Goal: Task Accomplishment & Management: Manage account settings

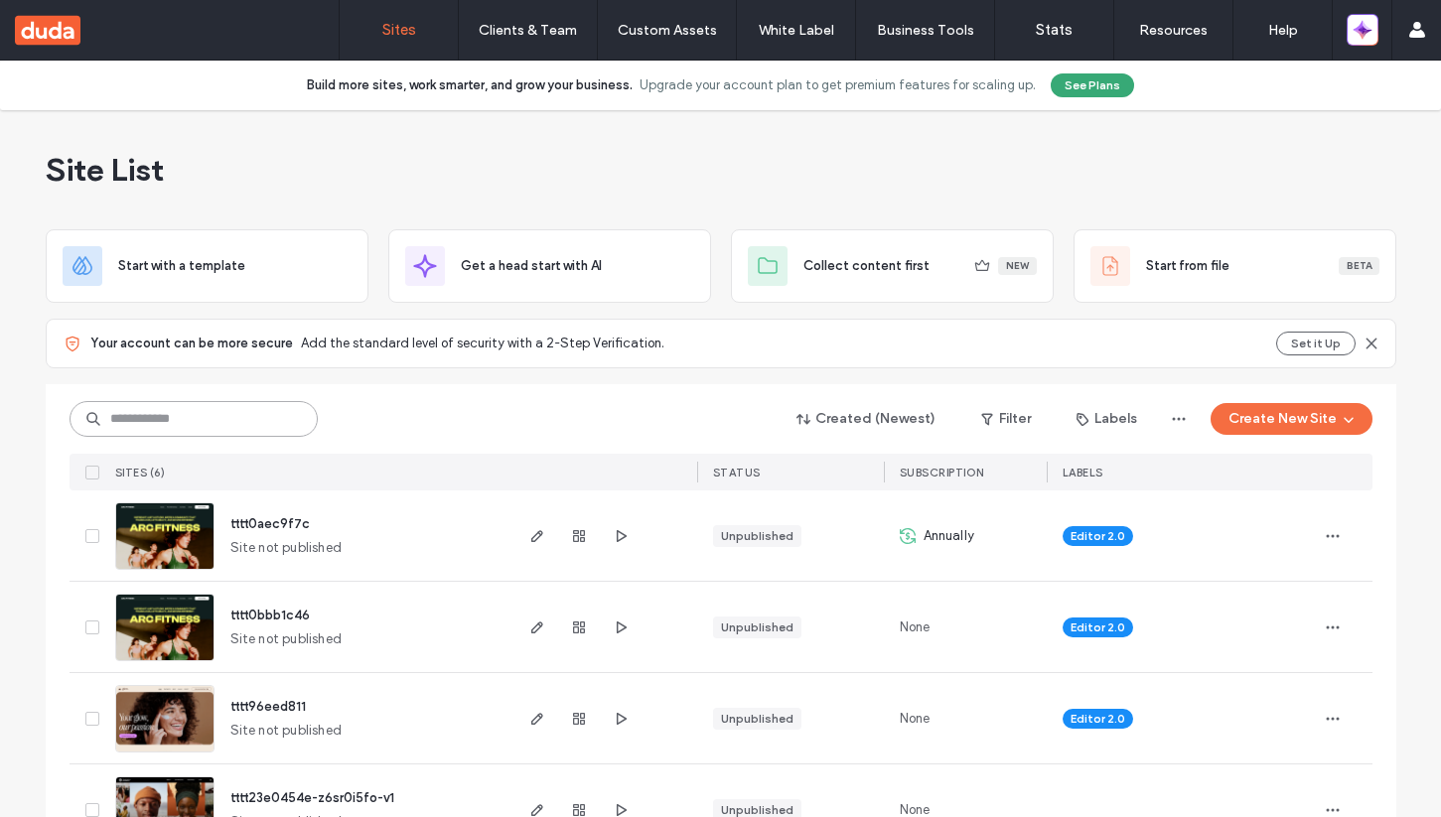
click at [177, 431] on input at bounding box center [194, 419] width 248 height 36
paste input "**********"
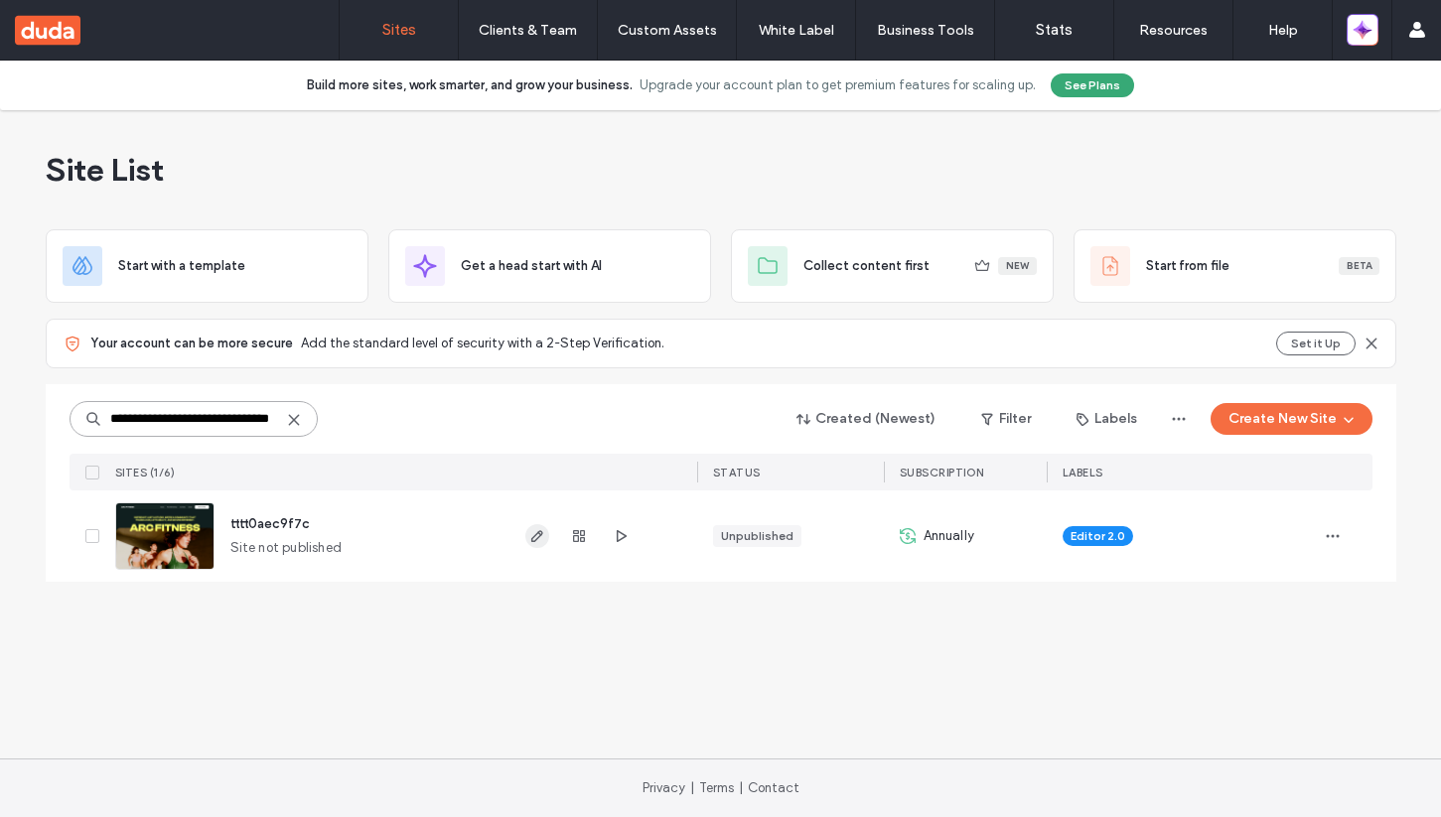
type input "**********"
click at [531, 528] on icon "button" at bounding box center [537, 536] width 16 height 16
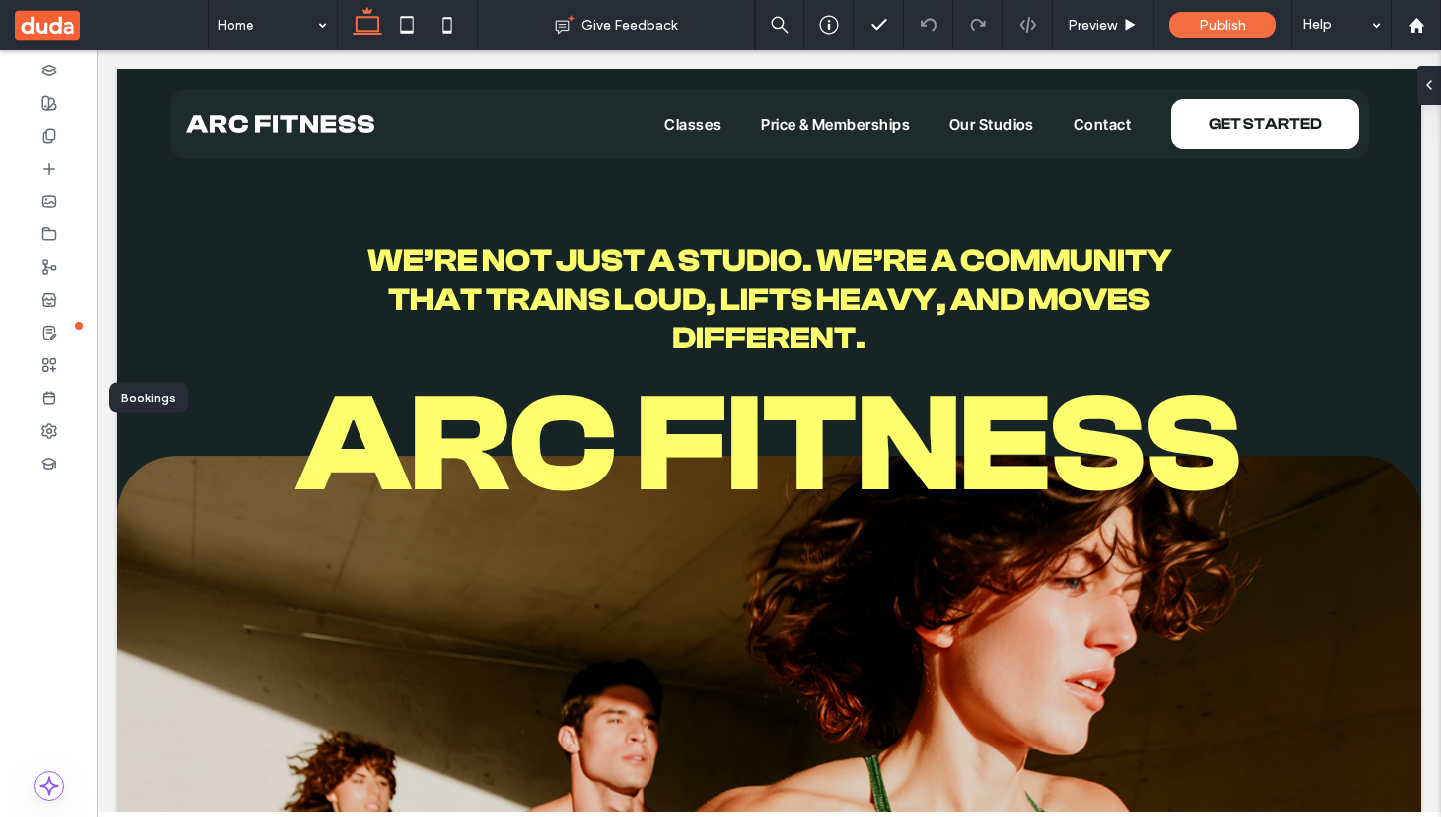
click at [41, 400] on icon at bounding box center [49, 398] width 16 height 16
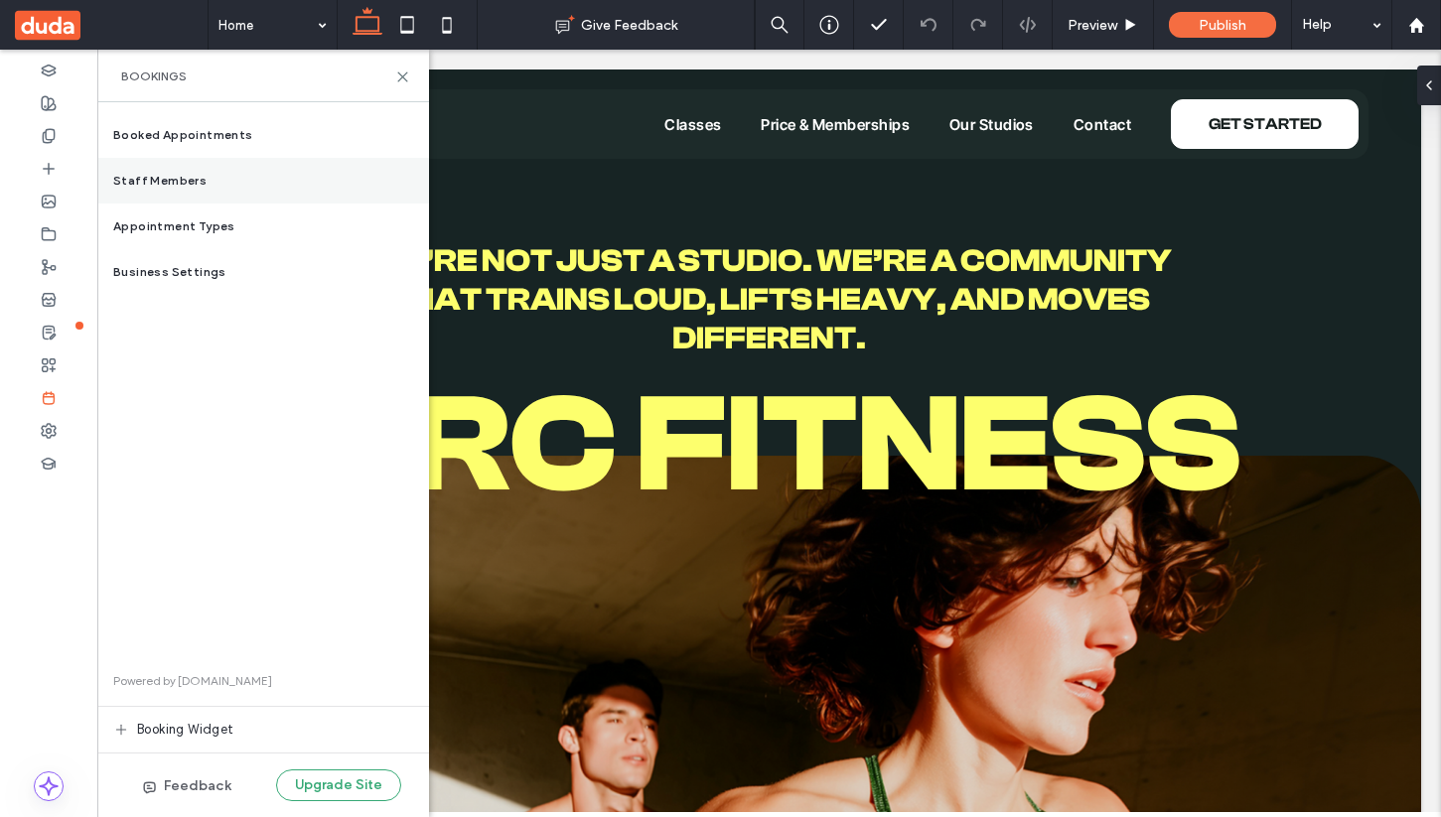
click at [192, 177] on span "Staff Members" at bounding box center [159, 181] width 93 height 18
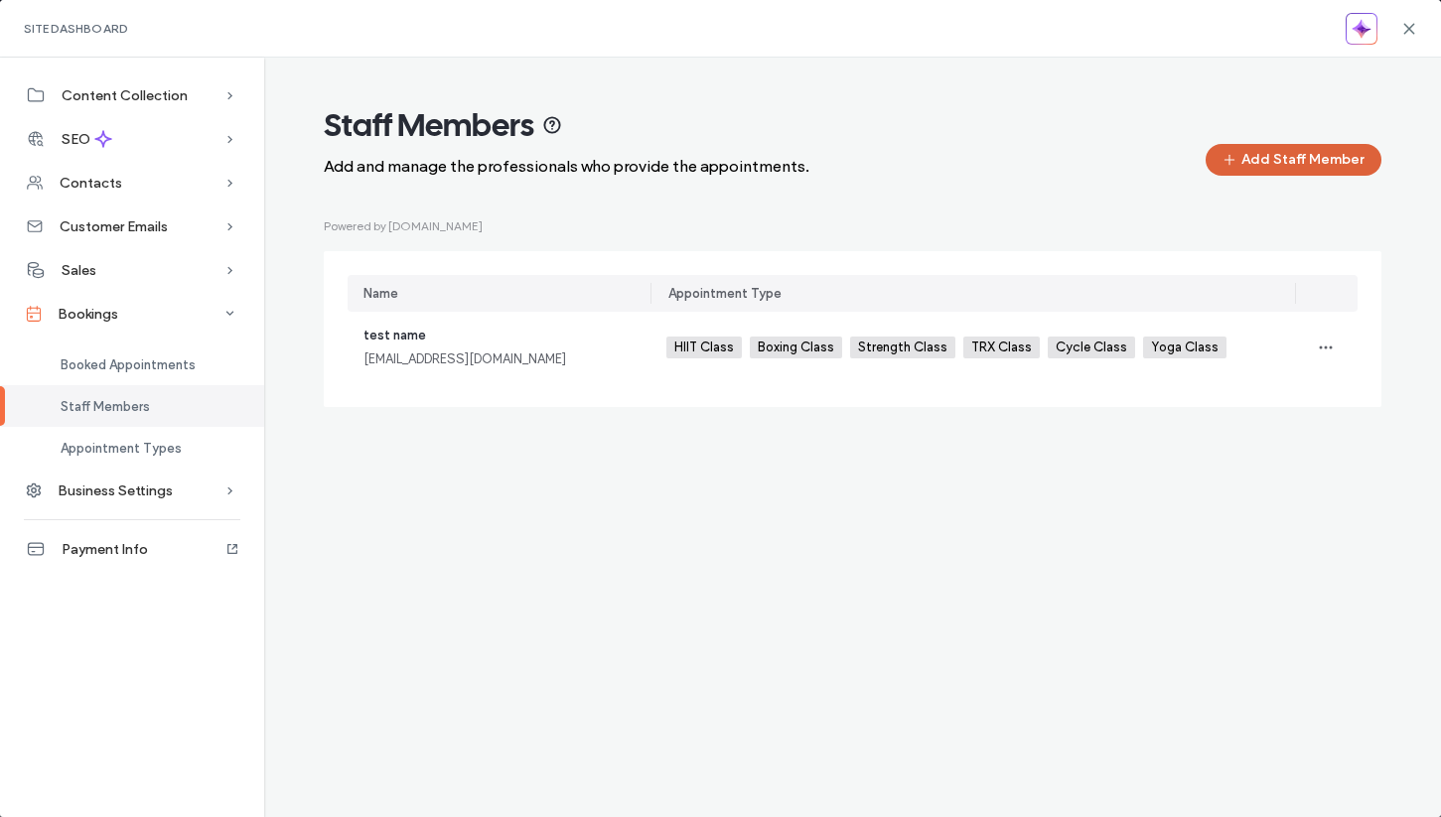
click at [1272, 158] on button "Add Staff Member" at bounding box center [1293, 160] width 176 height 32
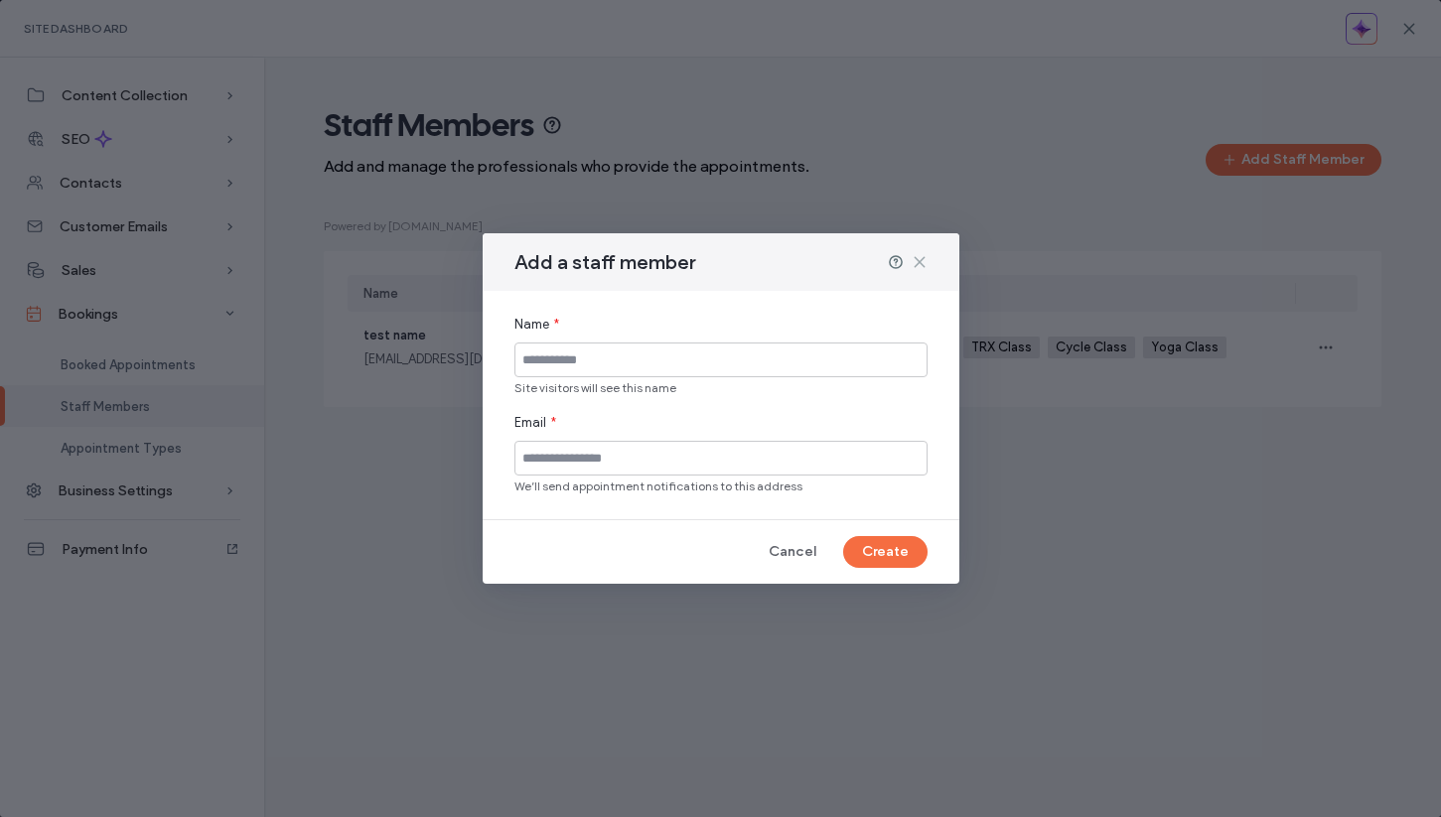
click at [923, 259] on icon at bounding box center [920, 262] width 16 height 16
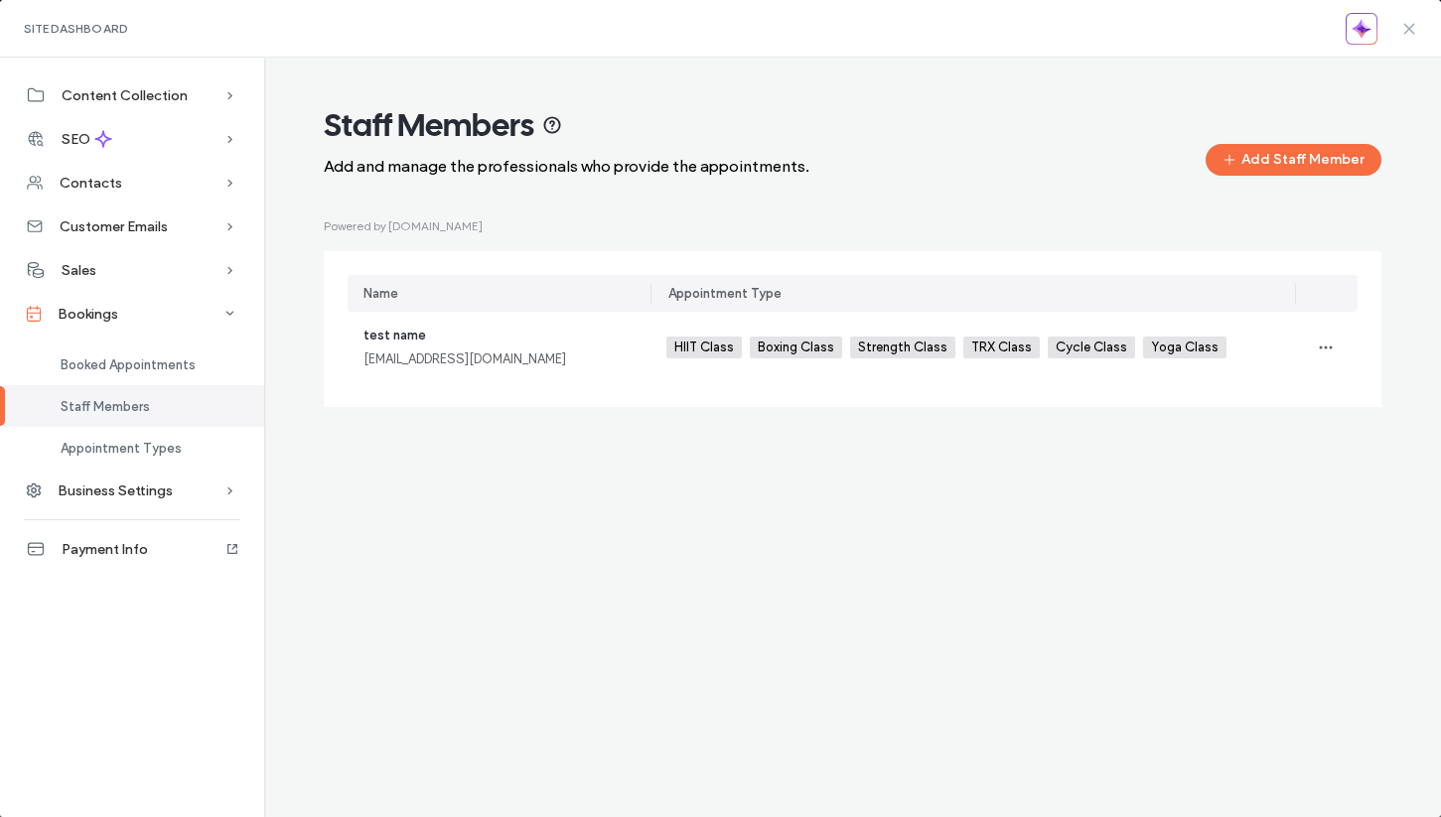
click at [1406, 37] on span at bounding box center [1409, 28] width 16 height 57
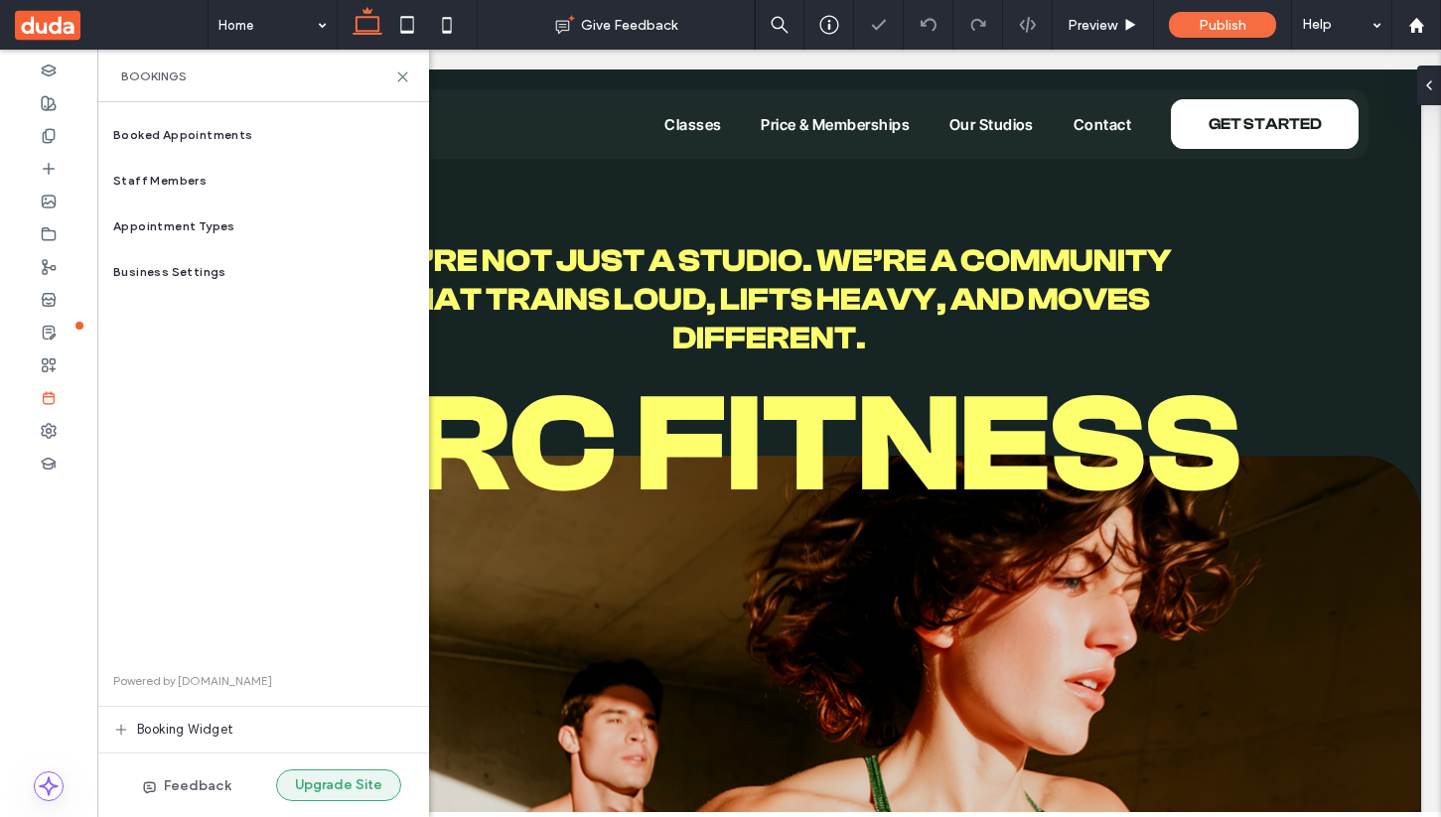
click at [354, 788] on button "Upgrade Site" at bounding box center [338, 786] width 125 height 32
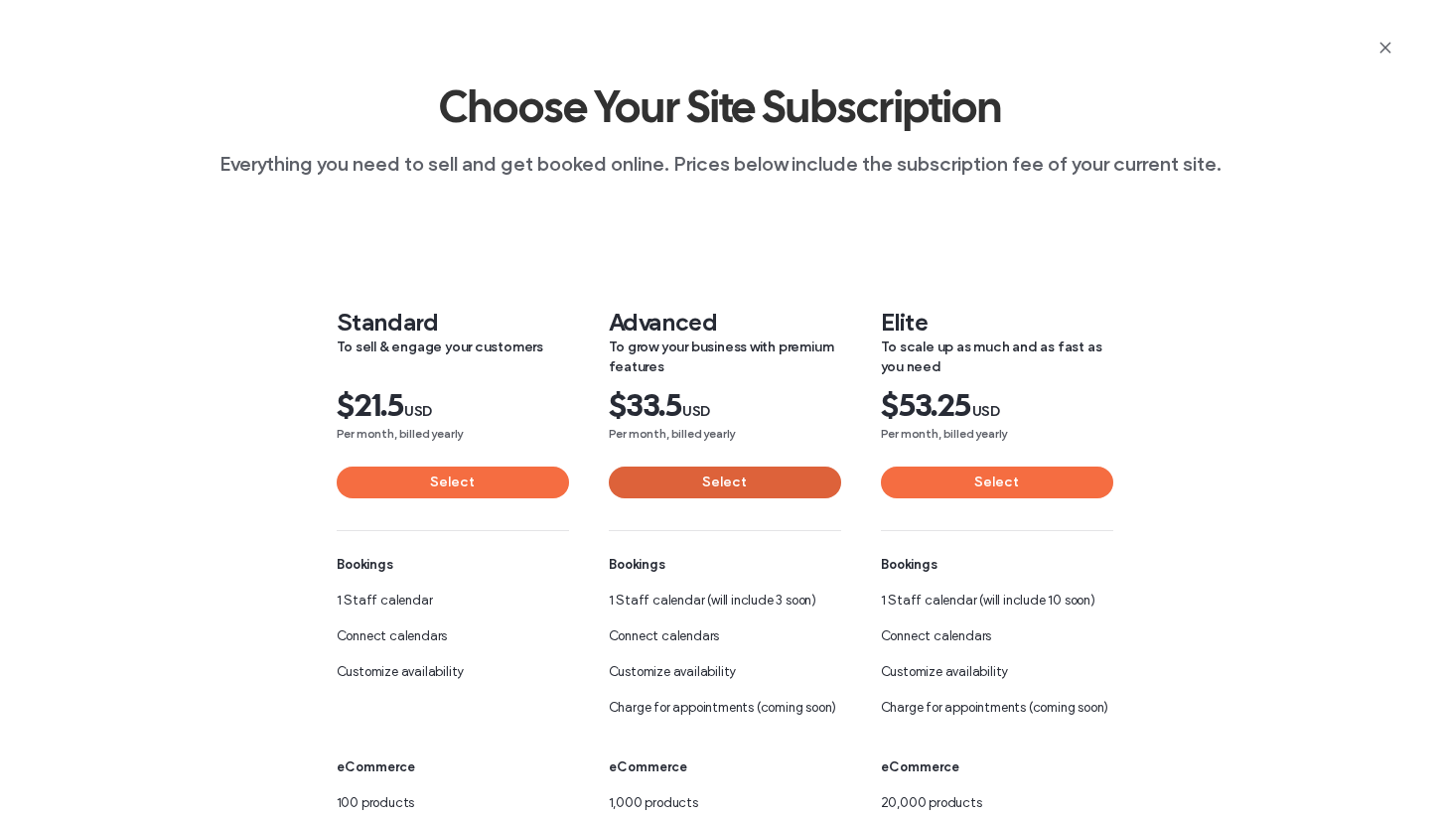
click at [733, 476] on button "Select" at bounding box center [725, 483] width 232 height 32
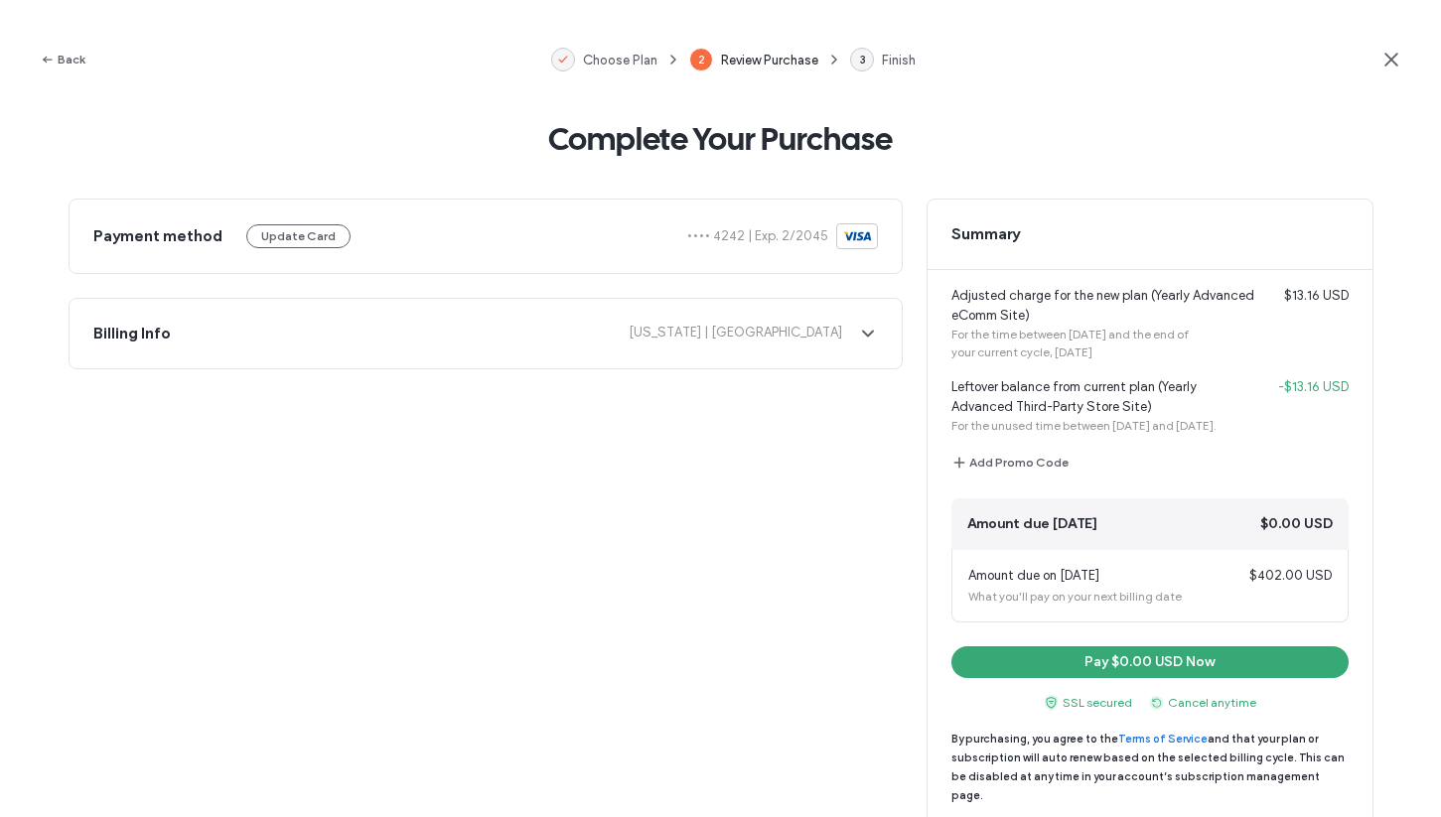
click at [1382, 53] on icon at bounding box center [1391, 60] width 20 height 20
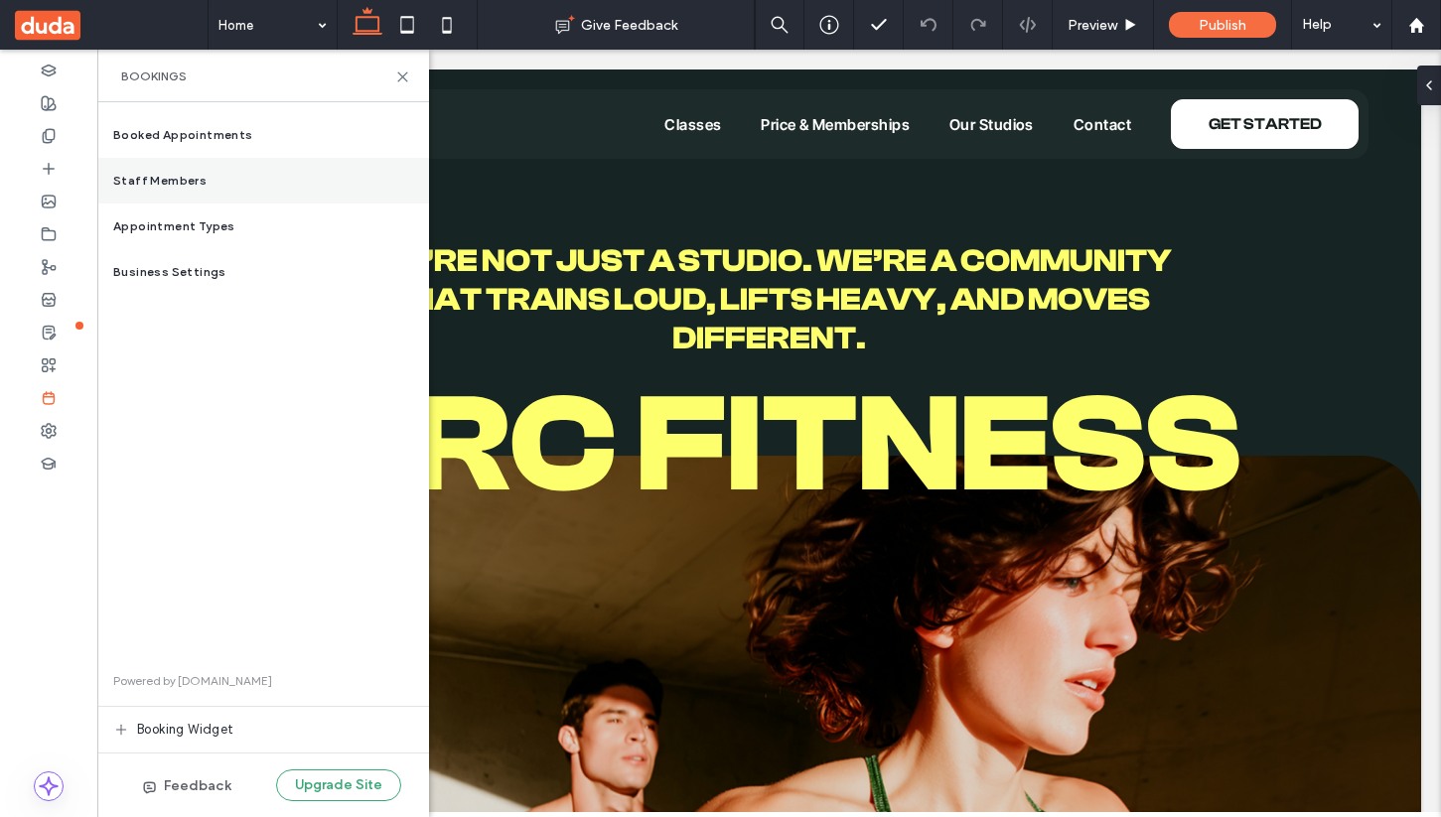
click at [209, 178] on div "Staff Members" at bounding box center [263, 181] width 332 height 46
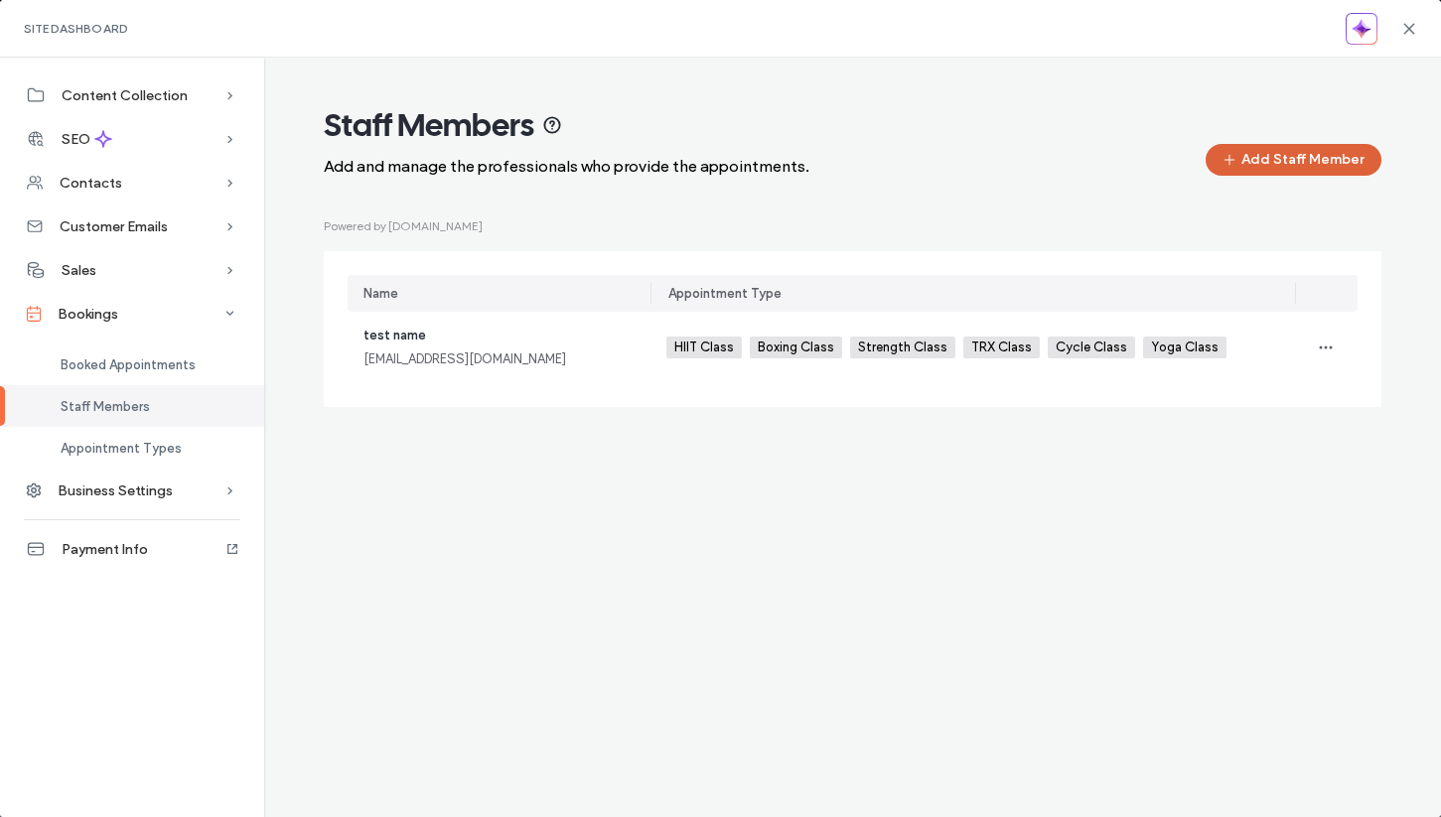
click at [1304, 159] on button "Add Staff Member" at bounding box center [1293, 160] width 176 height 32
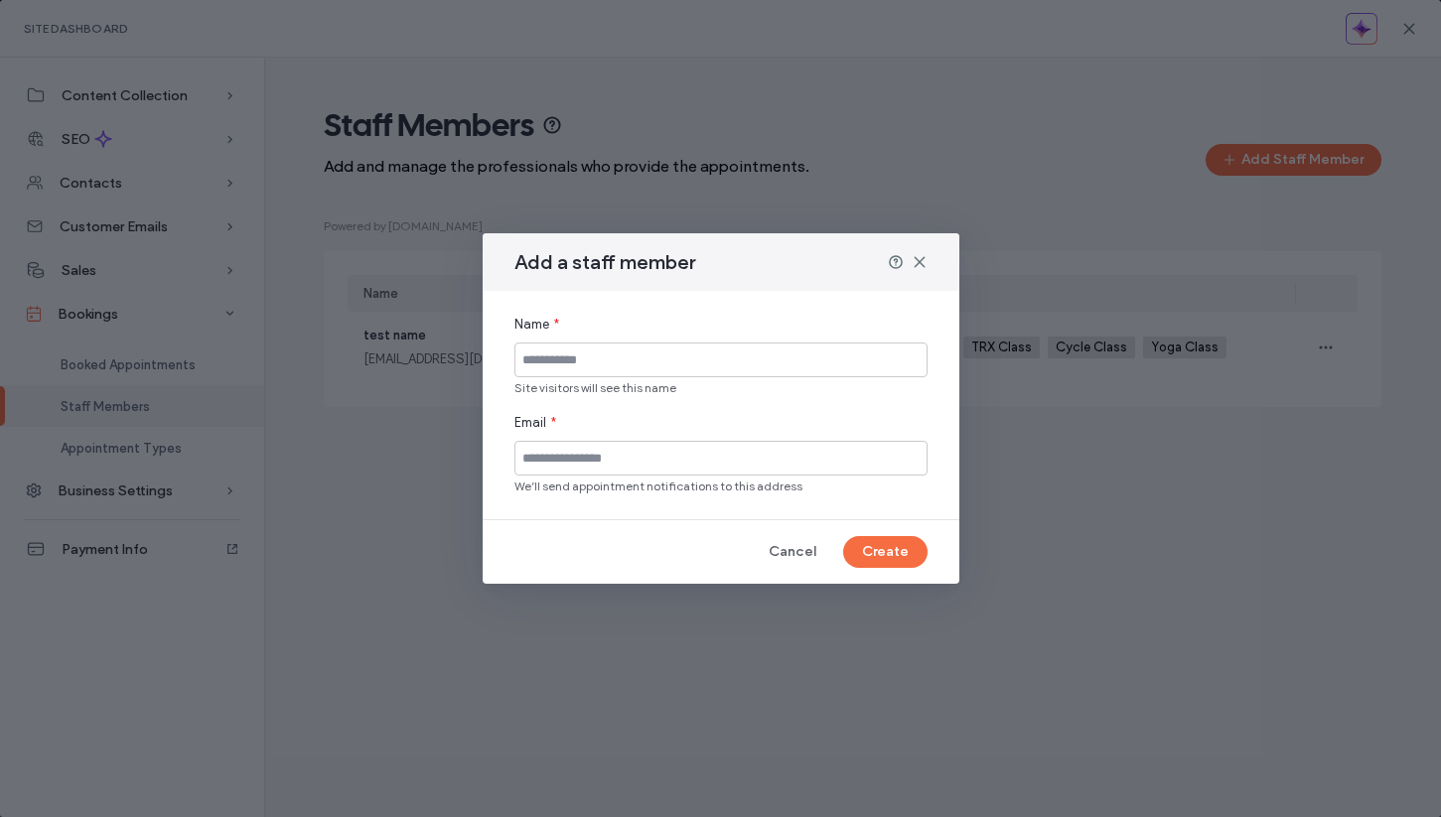
click at [624, 359] on input at bounding box center [720, 360] width 413 height 35
type input "**********"
click at [617, 455] on input at bounding box center [720, 458] width 413 height 35
type input "**********"
click at [889, 546] on button "Create" at bounding box center [885, 552] width 84 height 32
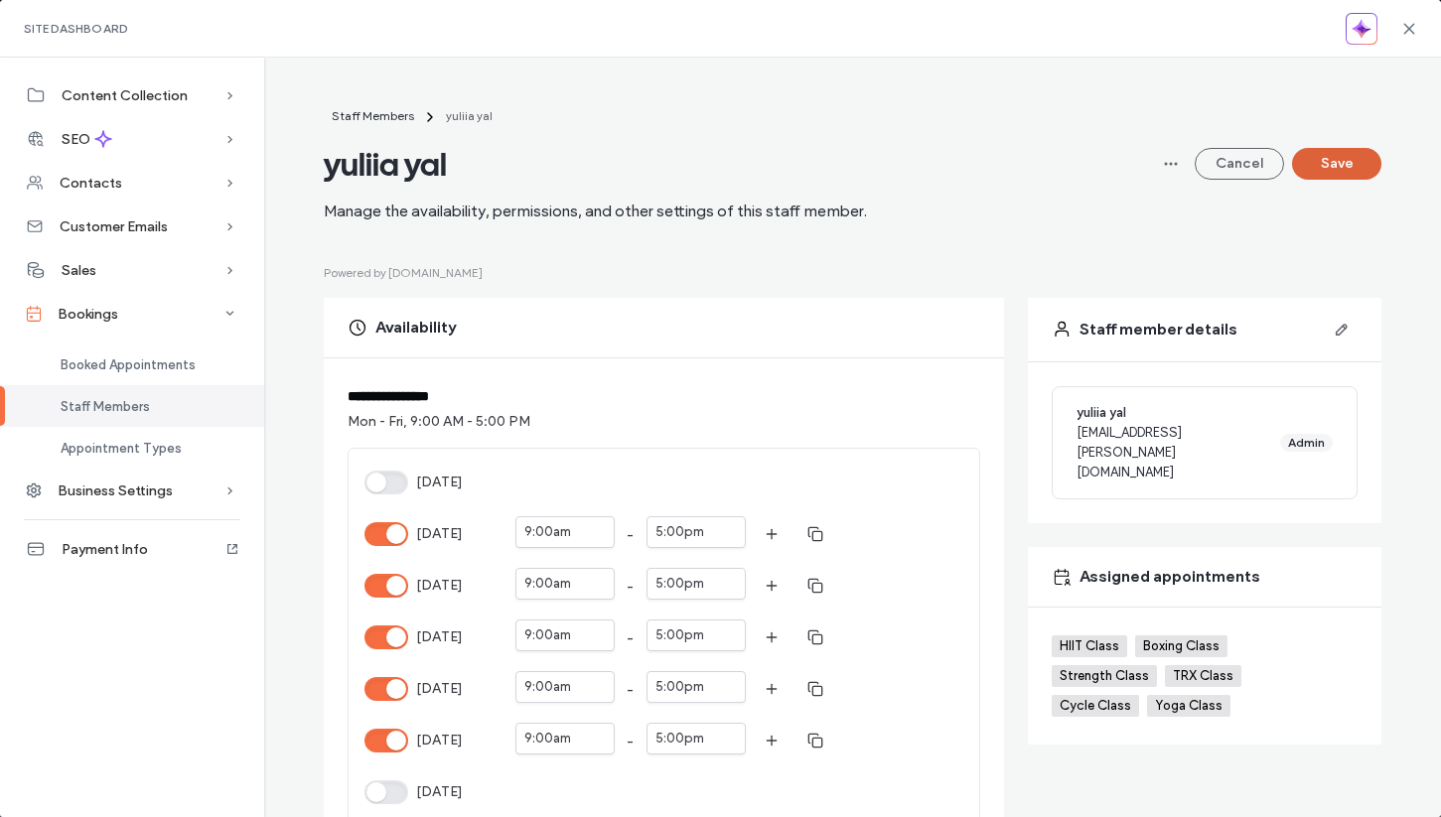
click at [1339, 161] on button "Save" at bounding box center [1336, 164] width 89 height 32
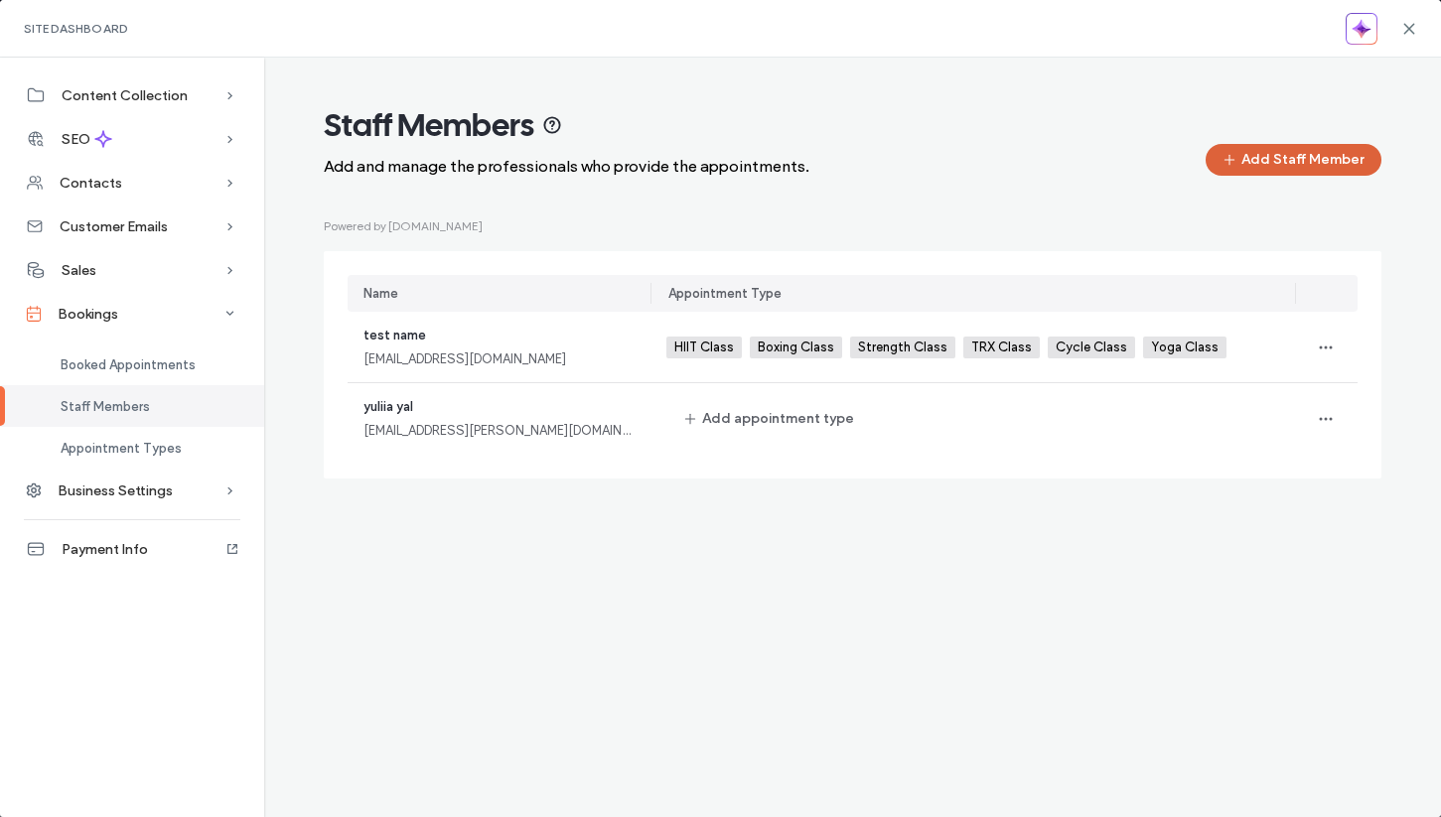
click at [1316, 163] on button "Add Staff Member" at bounding box center [1293, 160] width 176 height 32
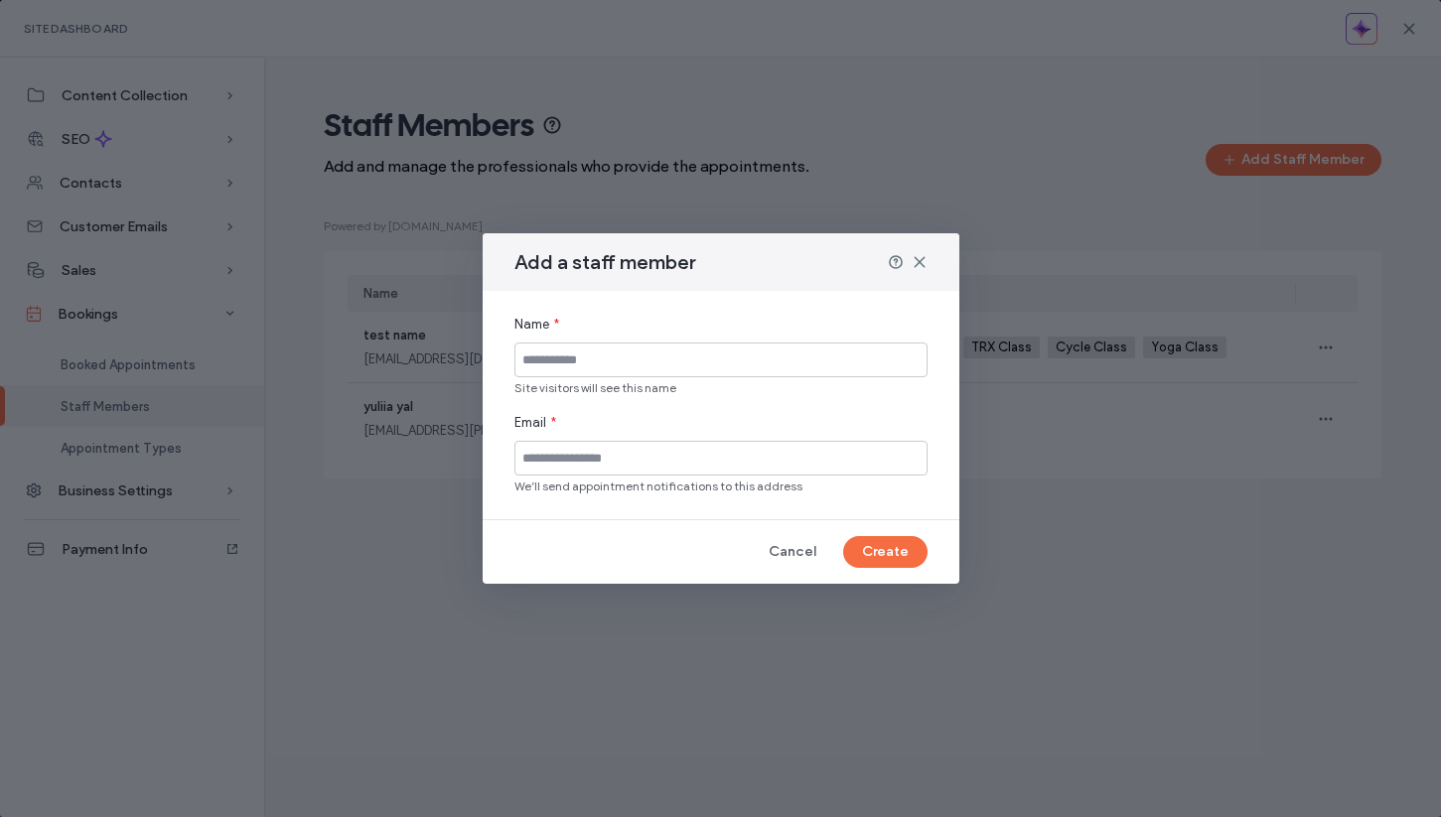
click at [656, 361] on input at bounding box center [720, 360] width 413 height 35
type input "**********"
click at [604, 448] on input at bounding box center [720, 458] width 413 height 35
click at [902, 544] on button "Create" at bounding box center [885, 552] width 84 height 32
click at [574, 450] on input "**********" at bounding box center [720, 458] width 413 height 35
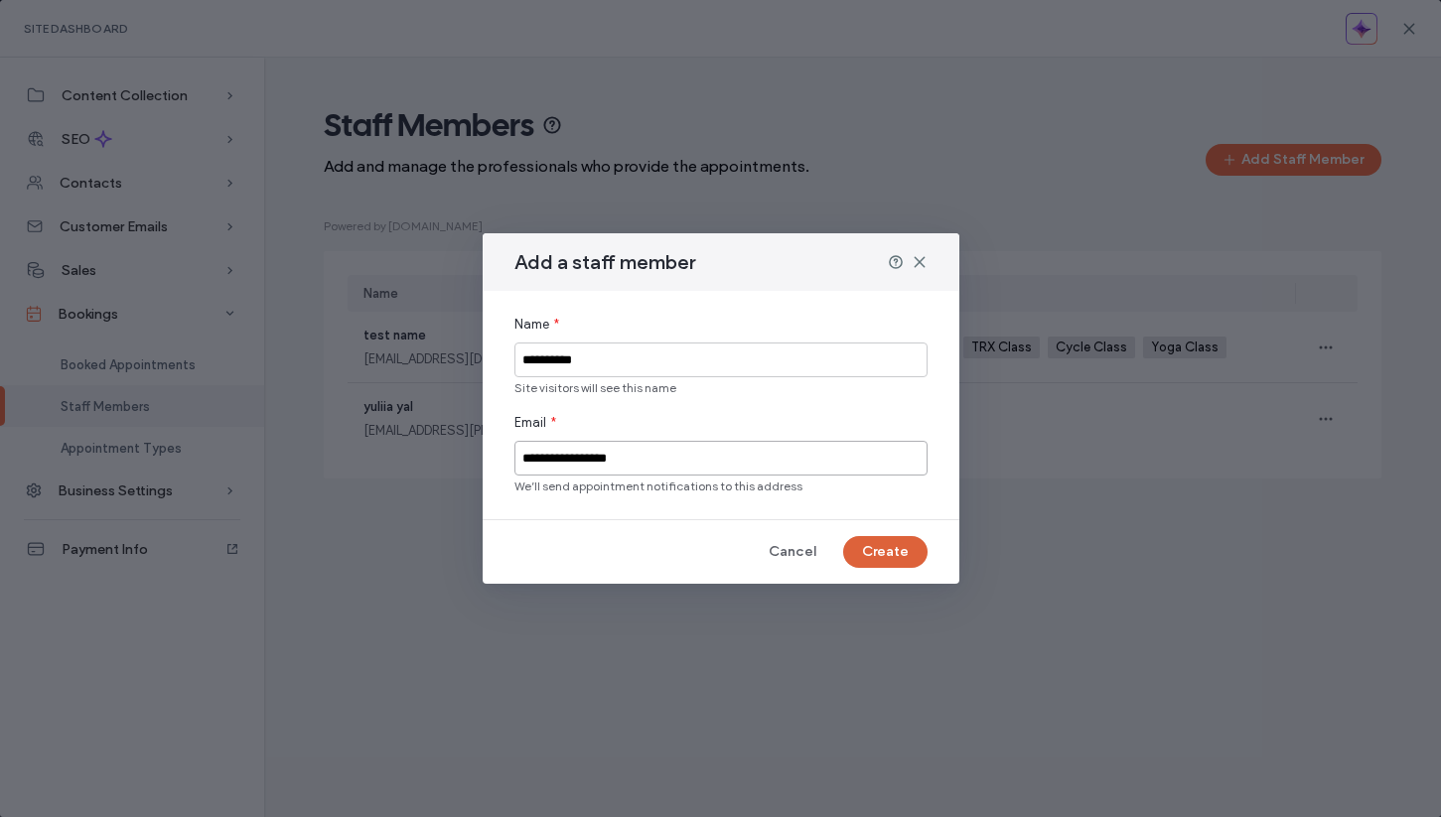
type input "**********"
click at [896, 544] on button "Create" at bounding box center [885, 552] width 84 height 32
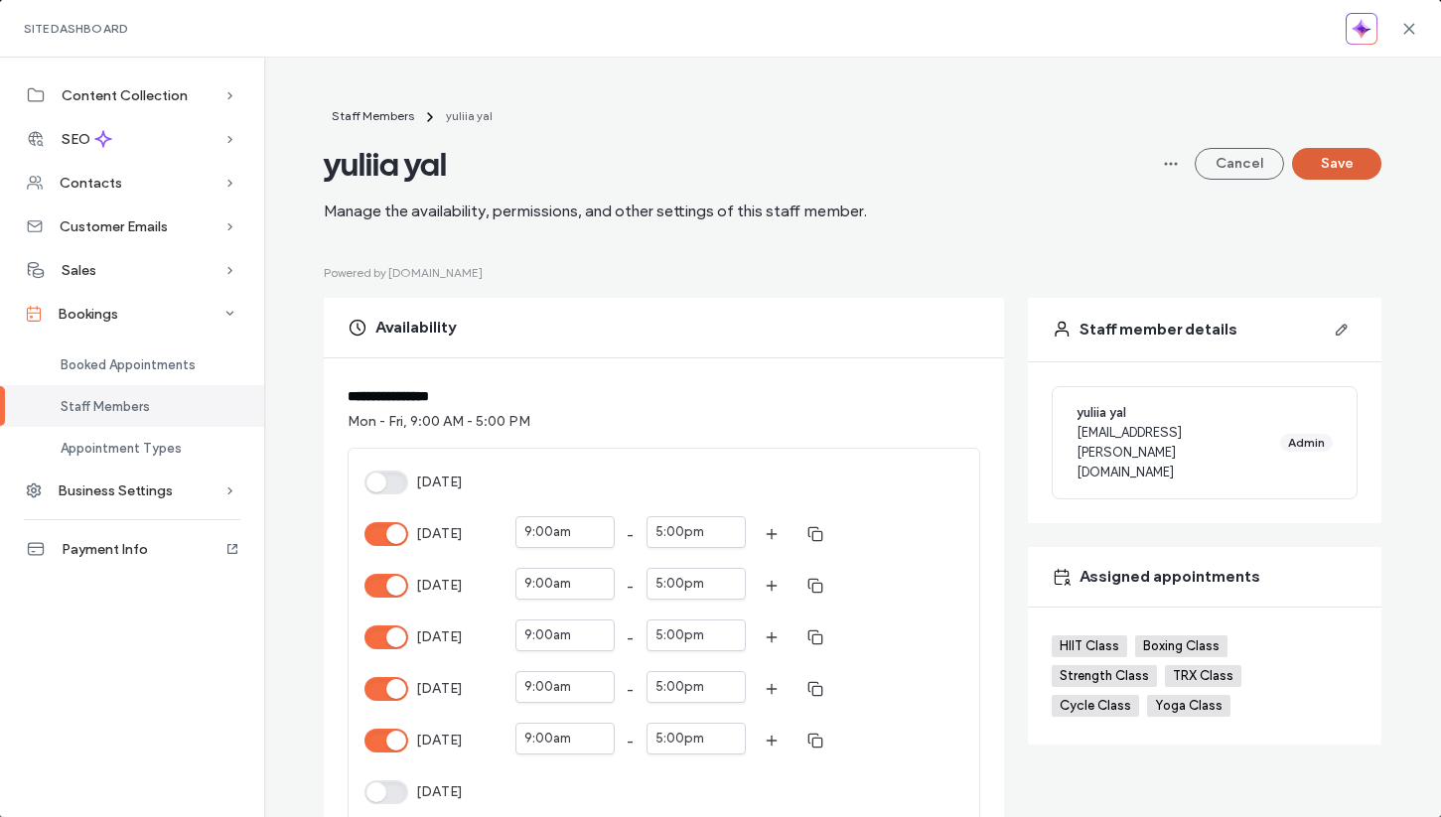
click at [1347, 160] on button "Save" at bounding box center [1336, 164] width 89 height 32
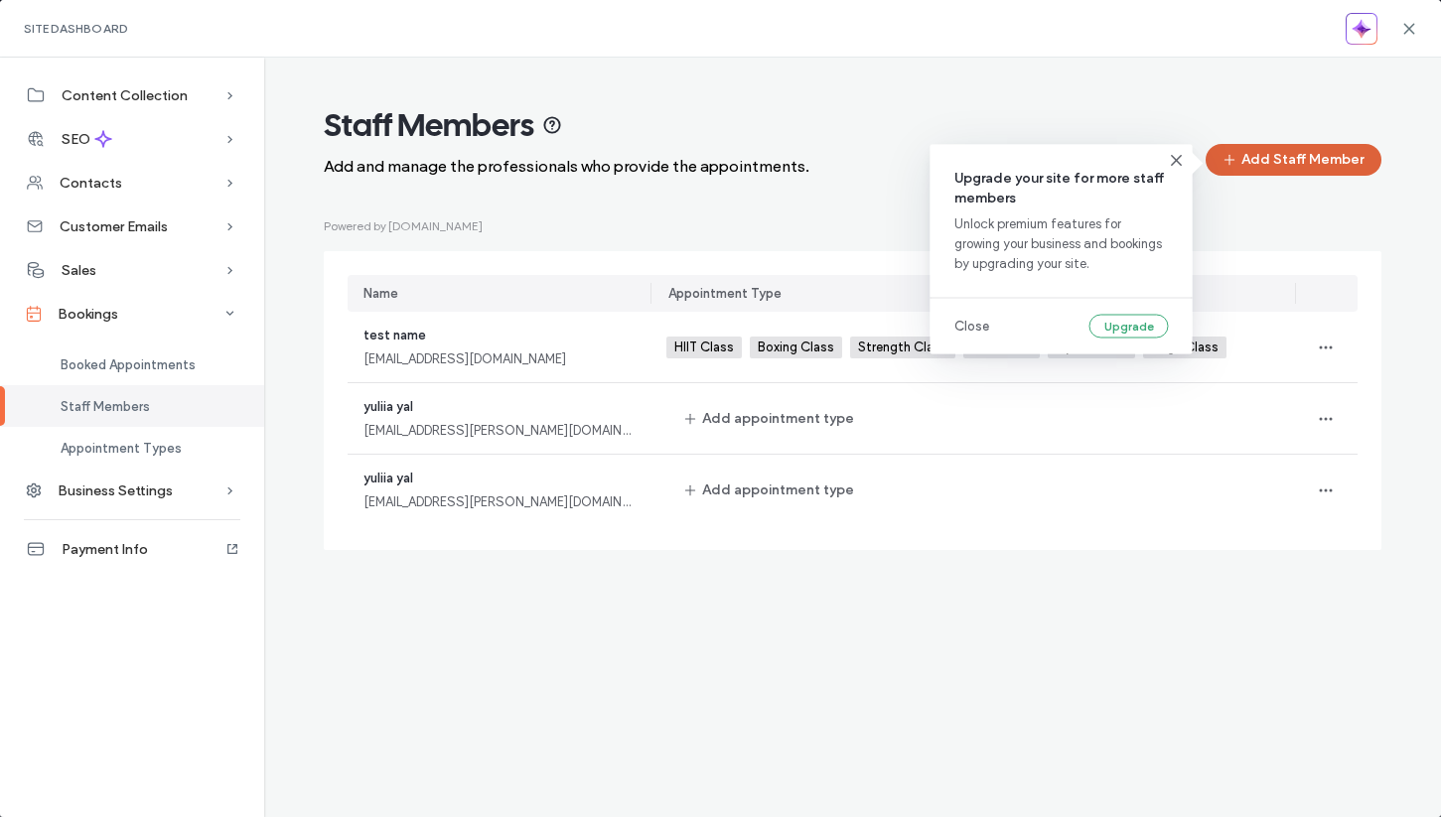
click at [1271, 157] on button "Add Staff Member" at bounding box center [1293, 160] width 176 height 32
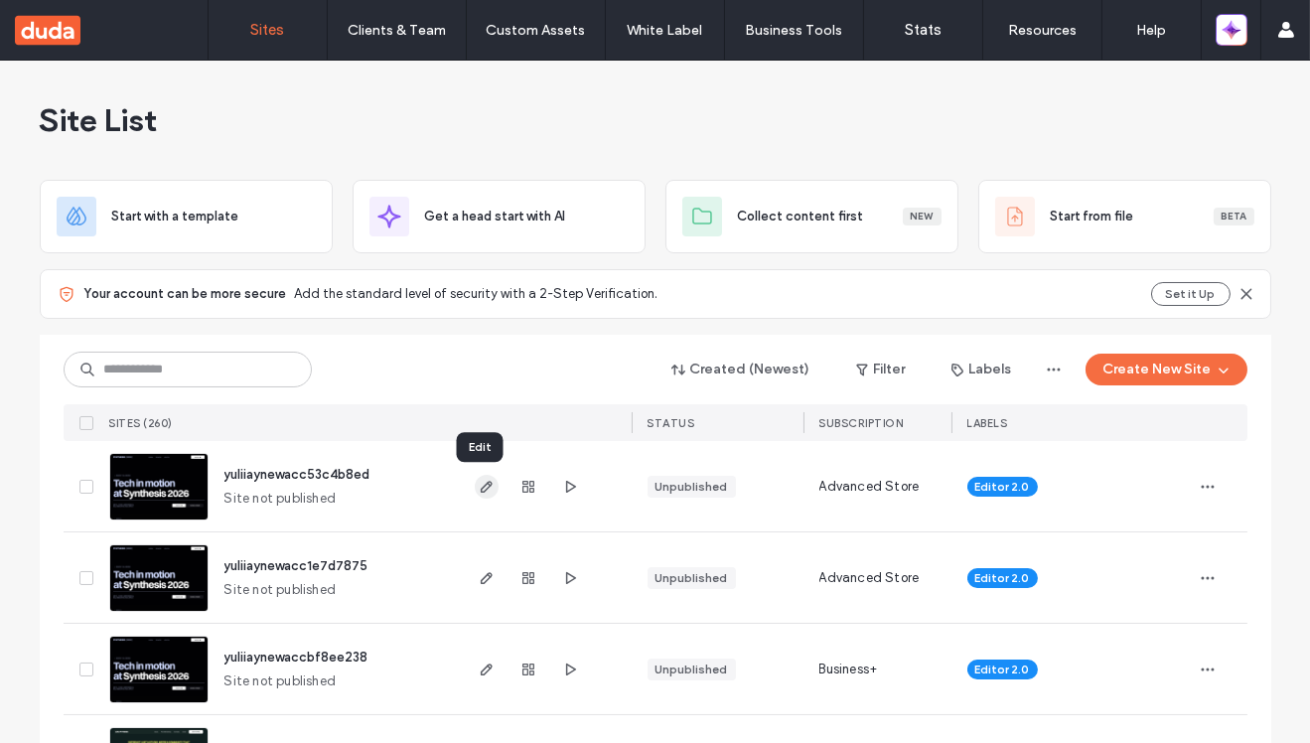
click at [480, 488] on use "button" at bounding box center [486, 487] width 12 height 12
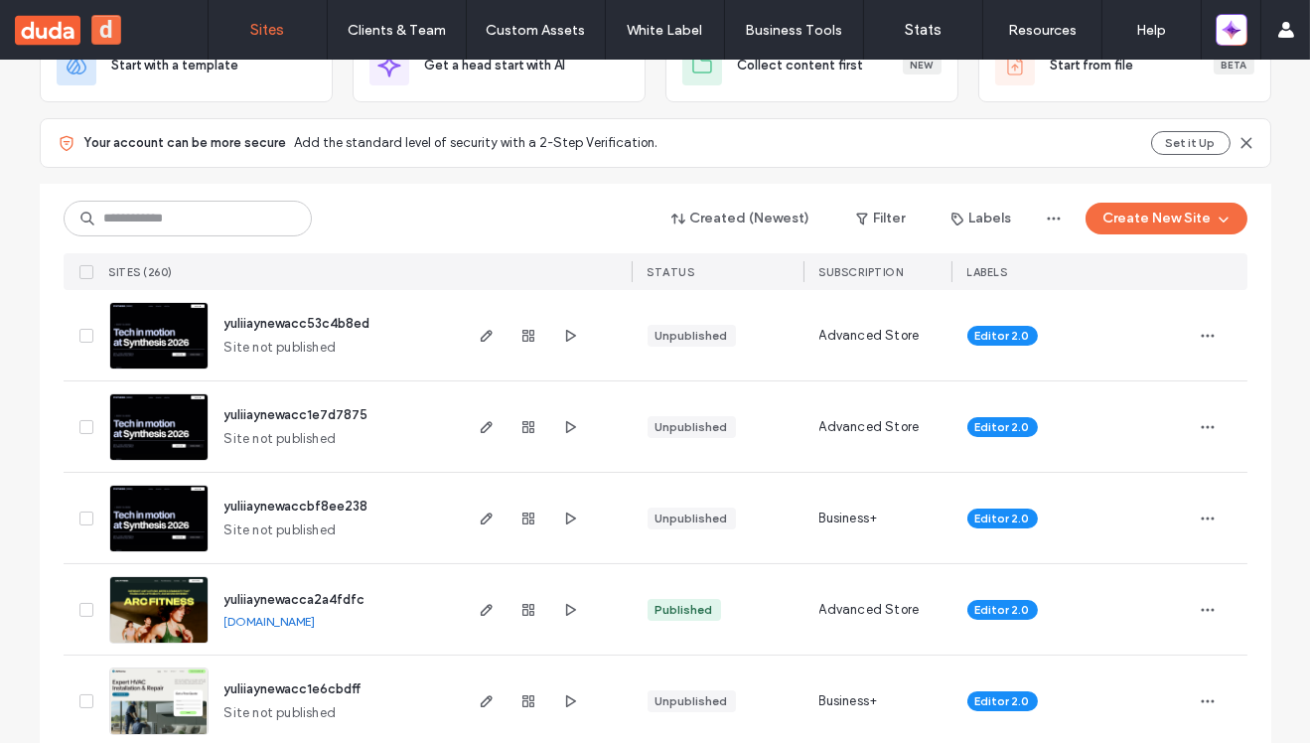
scroll to position [157, 0]
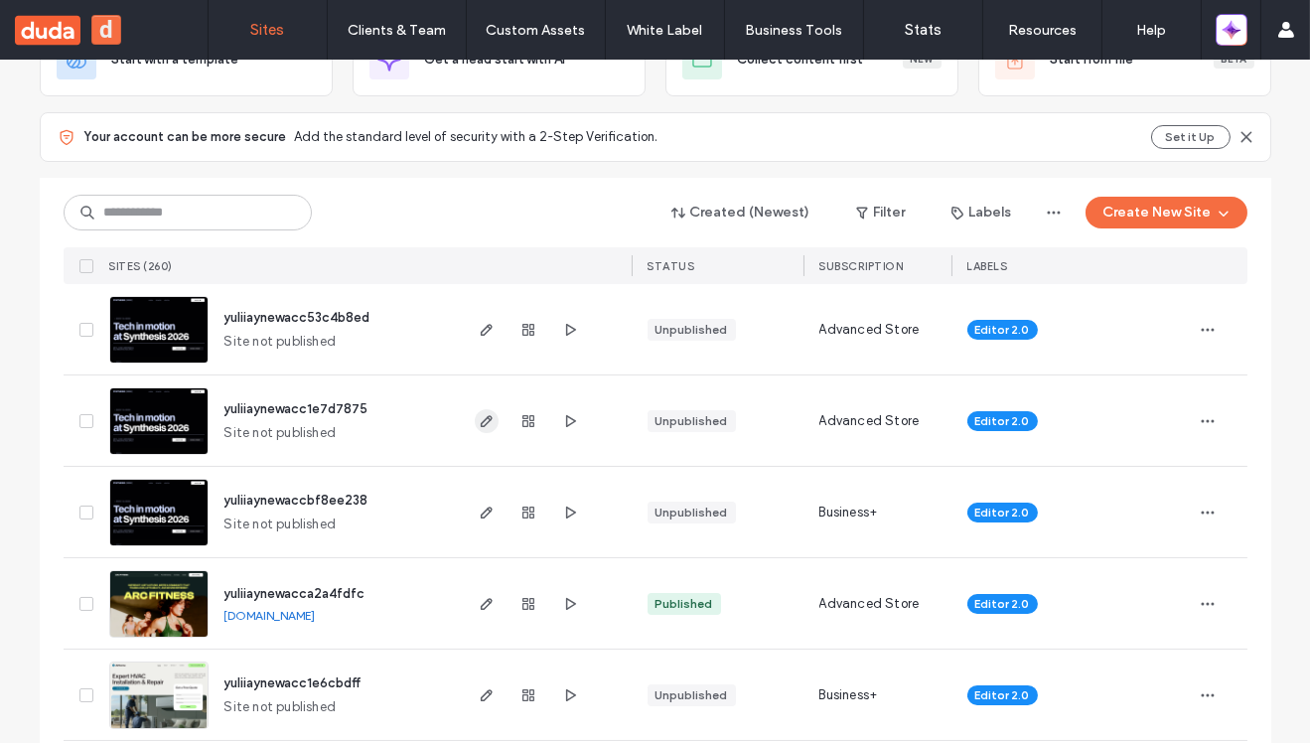
click at [480, 424] on use "button" at bounding box center [486, 421] width 12 height 12
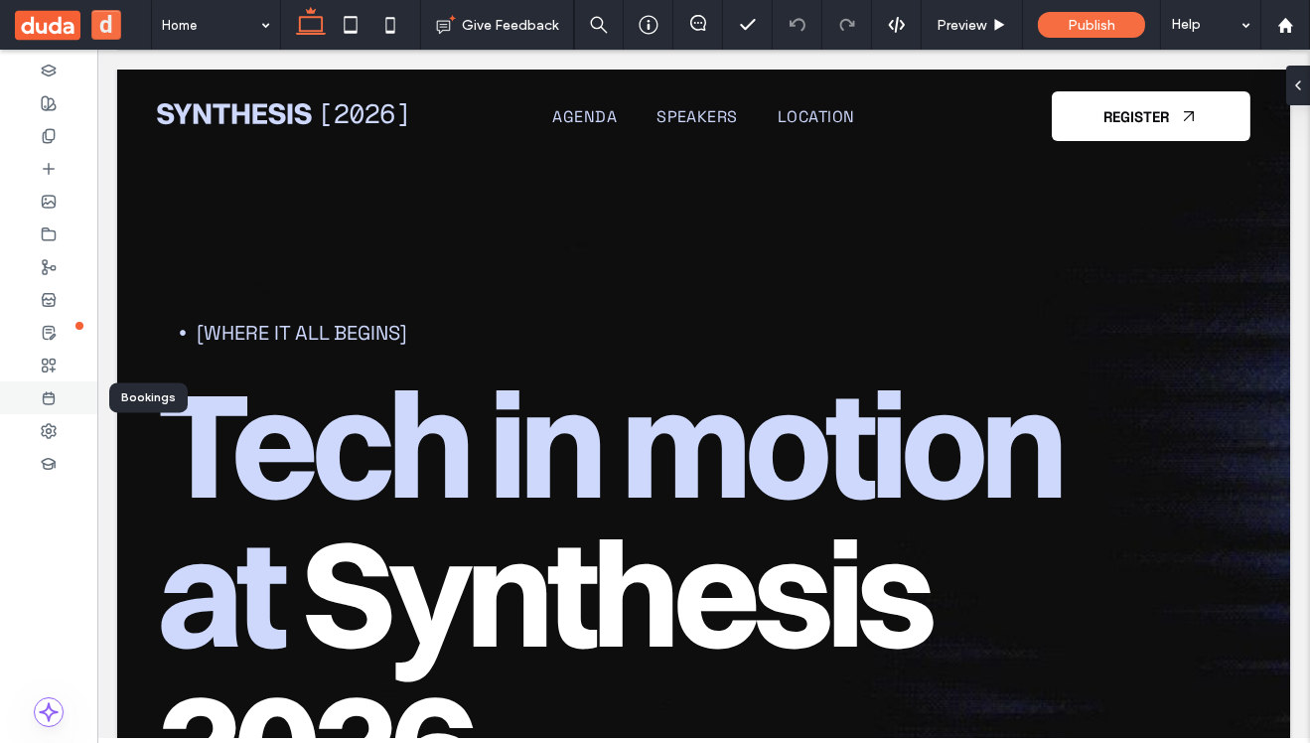
click at [52, 403] on use at bounding box center [49, 398] width 11 height 12
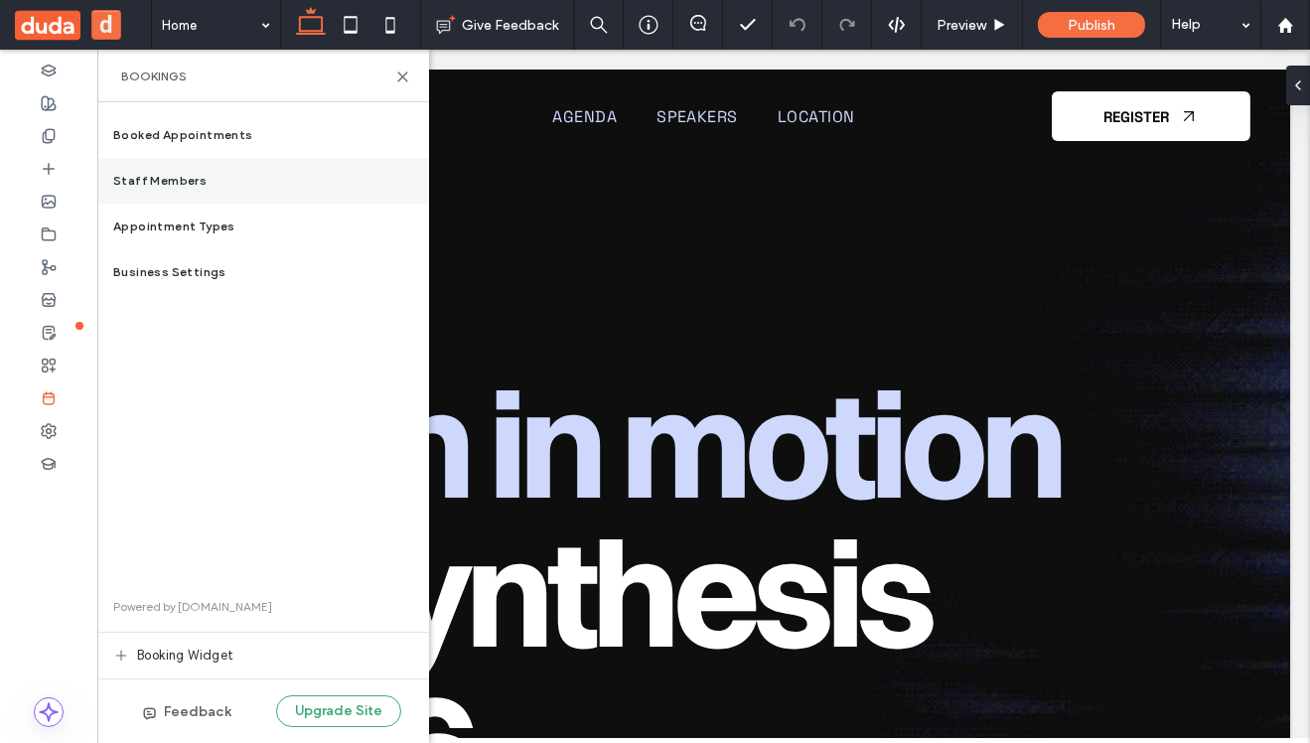
click at [276, 160] on div "Staff Members" at bounding box center [263, 181] width 332 height 46
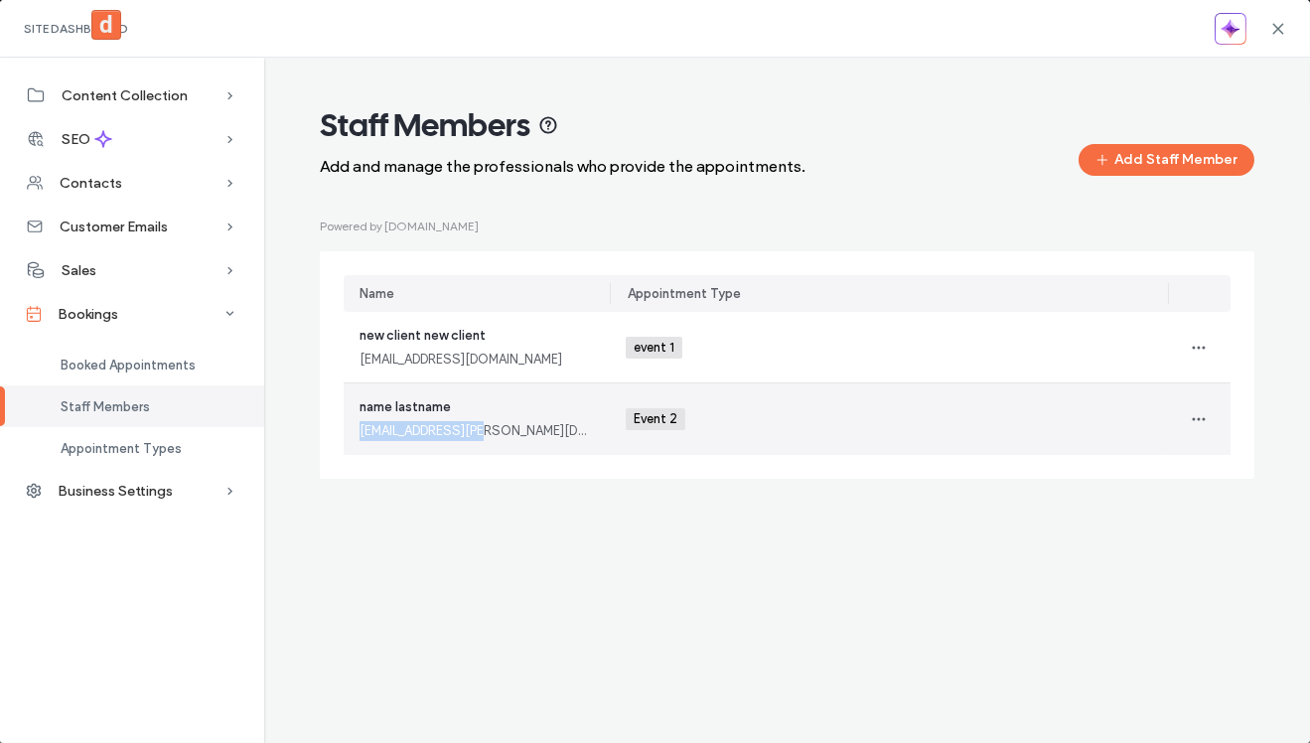
drag, startPoint x: 498, startPoint y: 431, endPoint x: 349, endPoint y: 431, distance: 149.9
click at [349, 431] on div "name lastname yuliia+332@duda.co" at bounding box center [477, 418] width 266 height 71
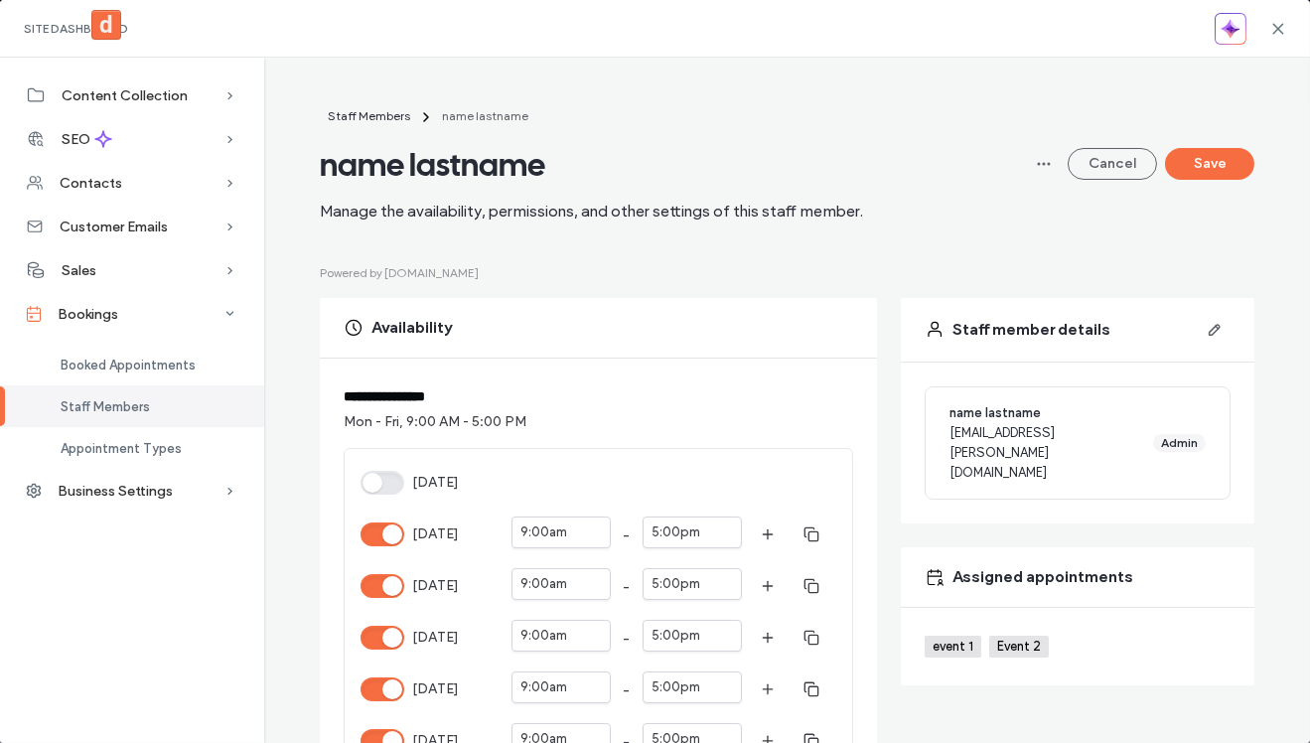
click at [1002, 438] on span "[EMAIL_ADDRESS][PERSON_NAME][DOMAIN_NAME]" at bounding box center [1047, 453] width 196 height 60
copy span "[EMAIL_ADDRESS][PERSON_NAME][DOMAIN_NAME]"
click at [1281, 28] on icon at bounding box center [1278, 29] width 16 height 16
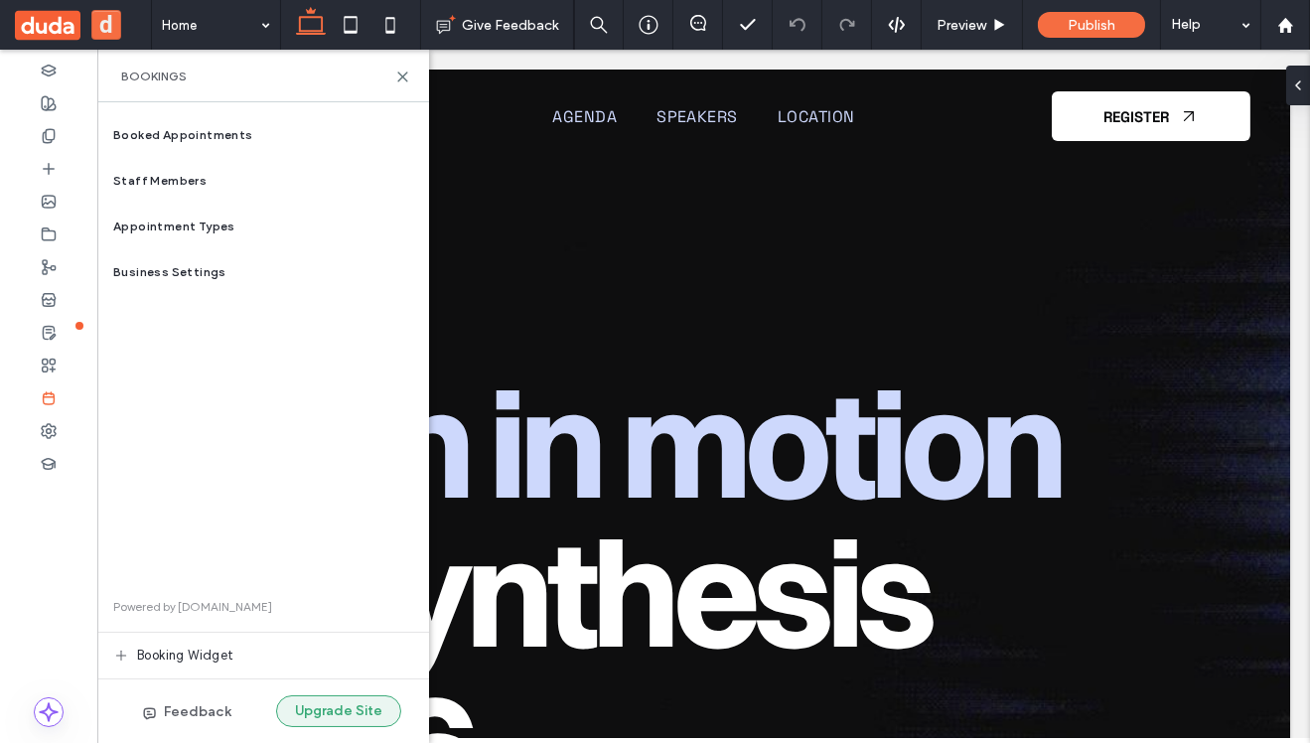
click at [332, 716] on button "Upgrade Site" at bounding box center [338, 711] width 125 height 32
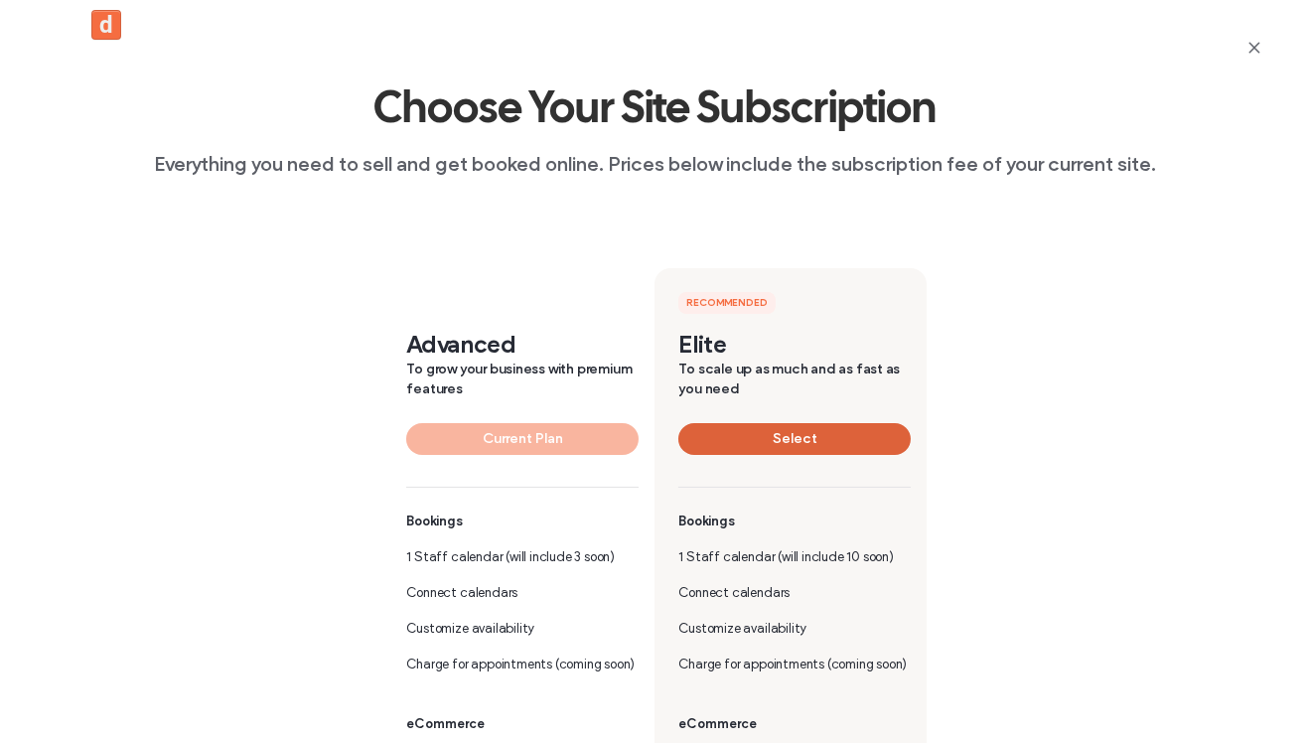
click at [762, 446] on button "Select" at bounding box center [794, 439] width 232 height 32
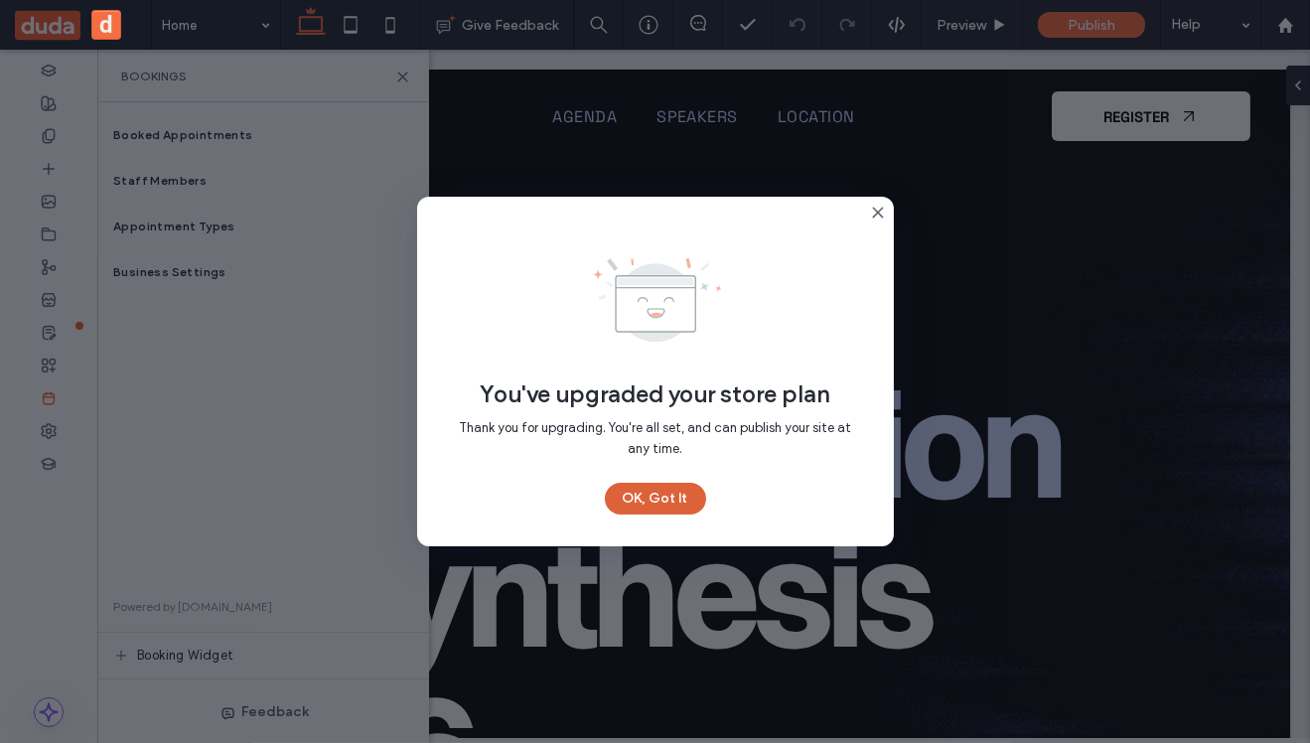
click at [652, 503] on button "OK, Got It" at bounding box center [655, 499] width 101 height 32
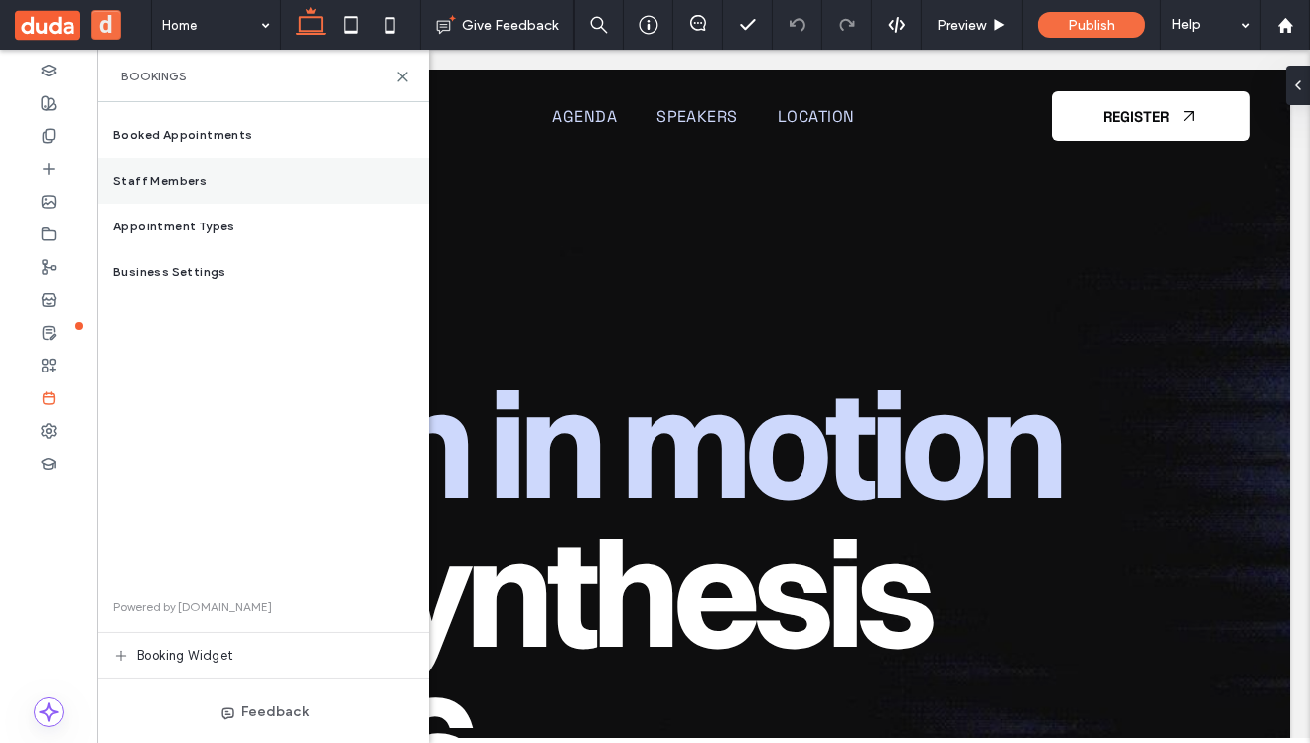
click at [191, 180] on span "Staff Members" at bounding box center [159, 181] width 93 height 18
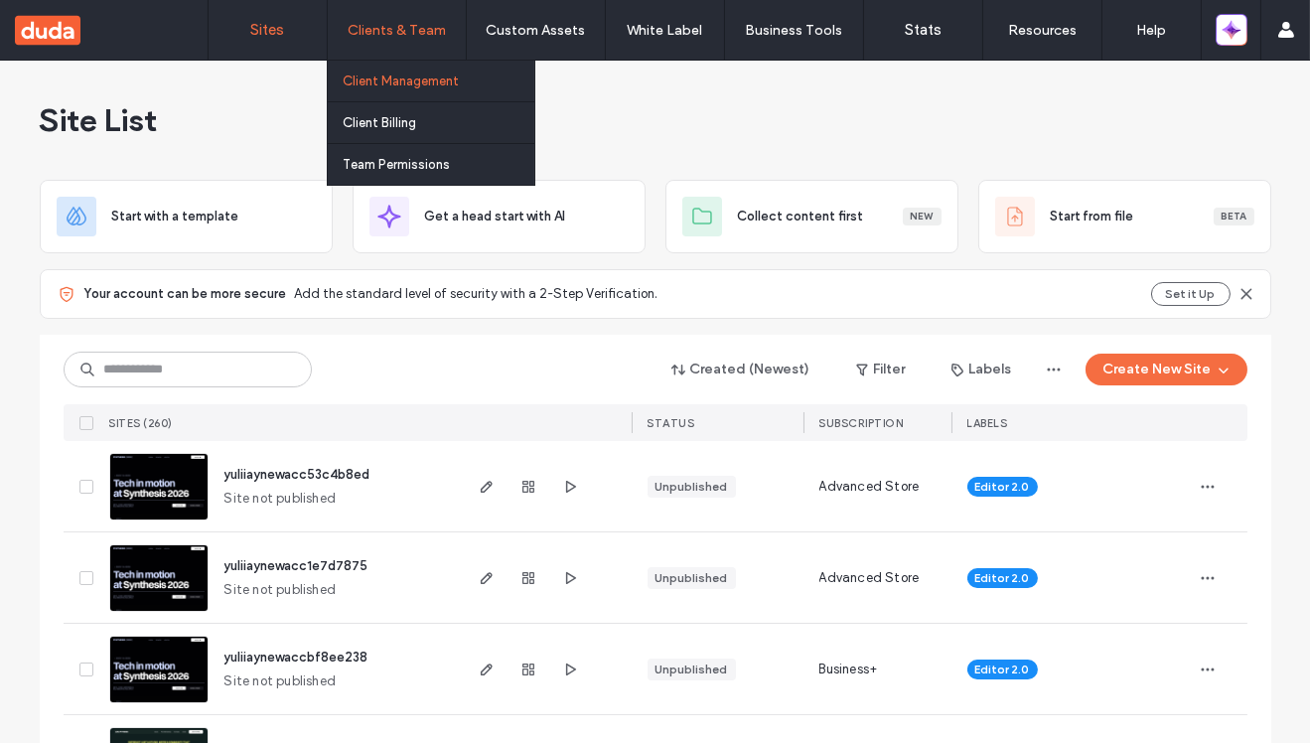
click at [385, 80] on label "Client Management" at bounding box center [401, 80] width 116 height 15
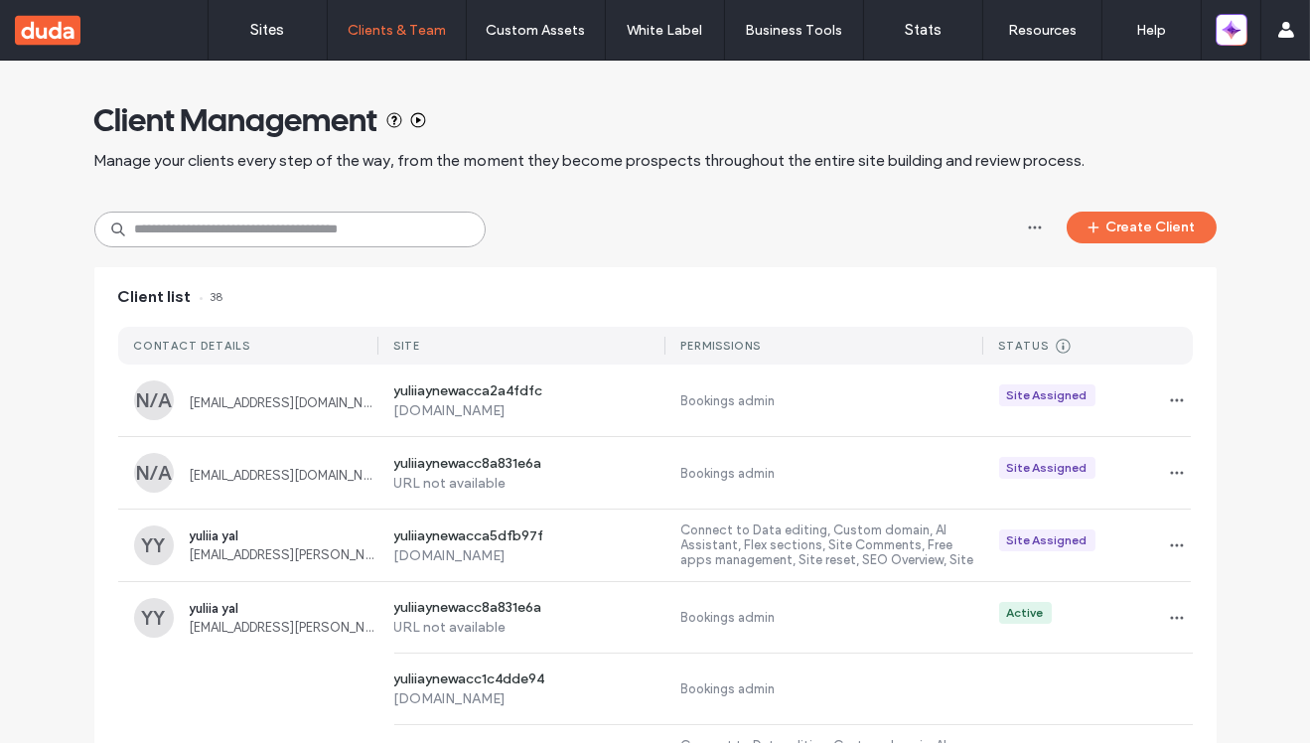
click at [274, 231] on input at bounding box center [289, 230] width 391 height 36
paste input "**********"
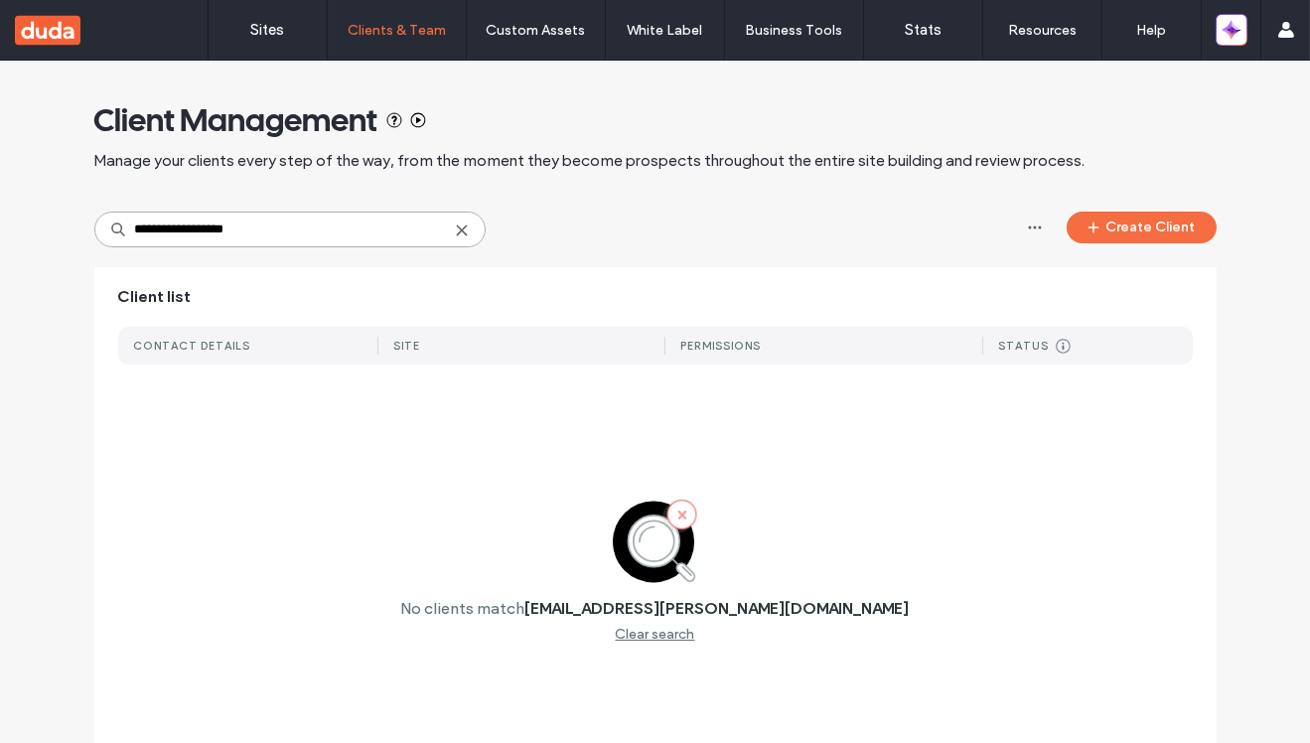
type input "**********"
click at [461, 226] on icon at bounding box center [462, 230] width 16 height 16
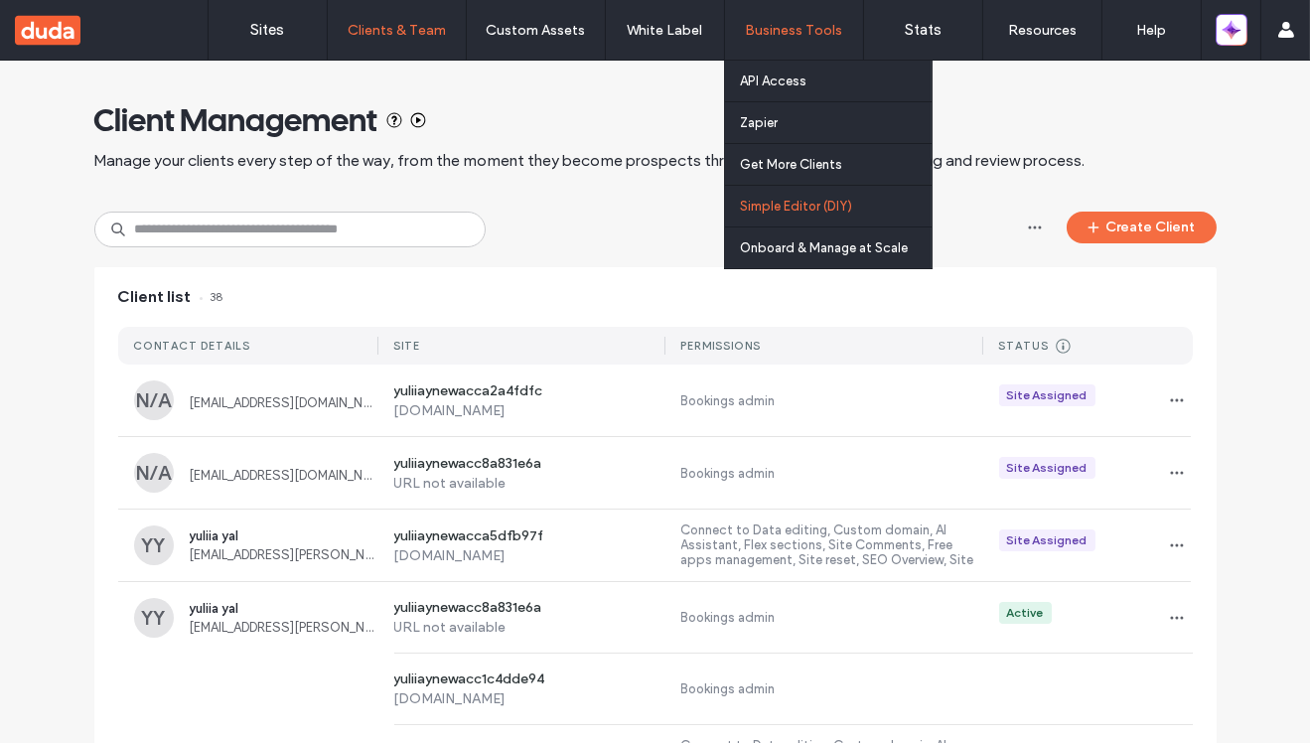
scroll to position [1094, 0]
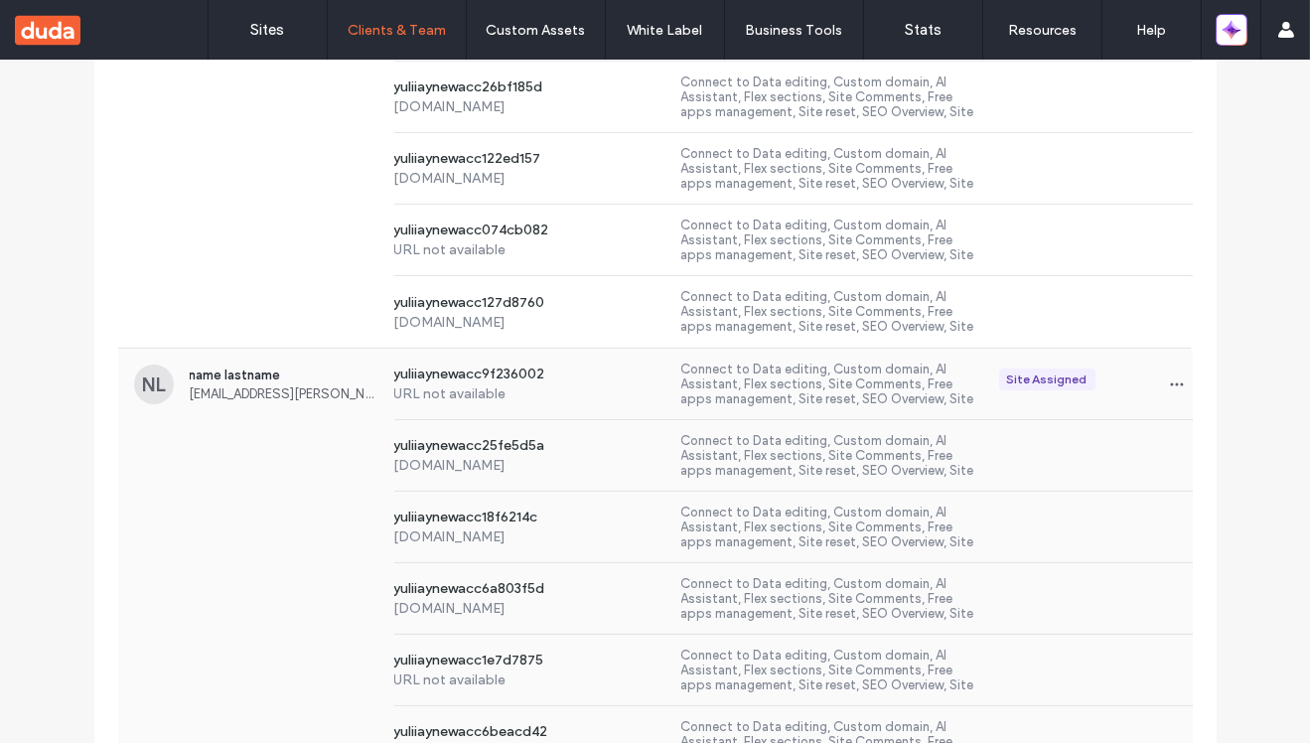
click at [239, 463] on div "yuliiaynewacc25fe5d5a yuliiaynewacc25fe5d5a.multiscreen.d1test.biz Connect to D…" at bounding box center [655, 455] width 1074 height 71
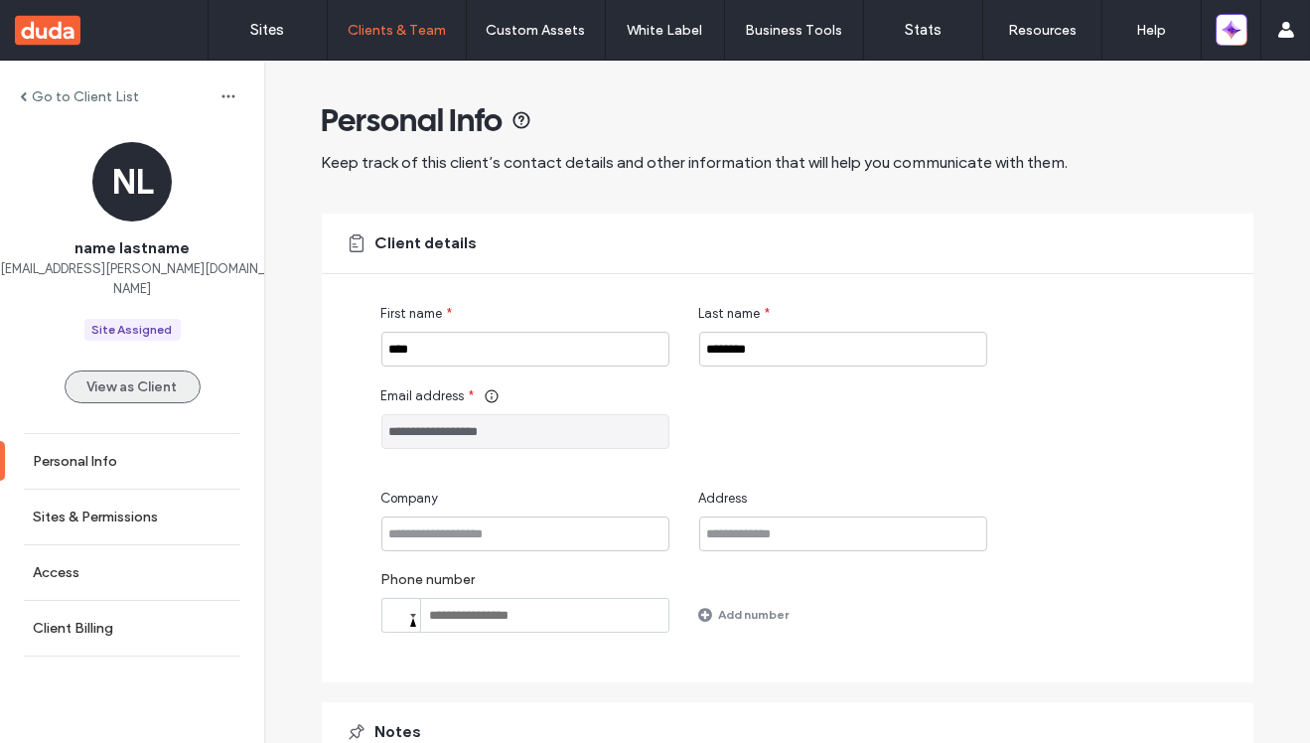
click at [160, 370] on button "View as Client" at bounding box center [133, 386] width 136 height 33
click at [125, 508] on label "Sites & Permissions" at bounding box center [95, 516] width 125 height 17
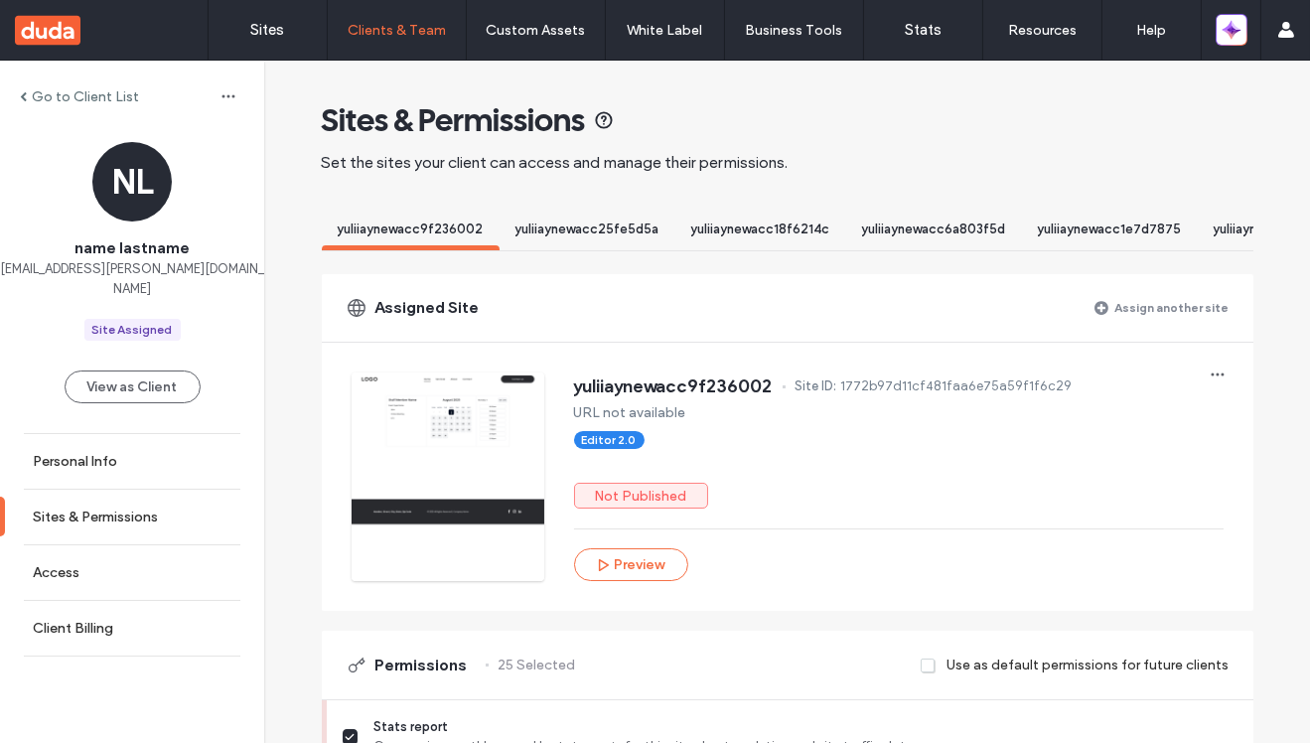
click at [540, 239] on div "yuliiaynewacc25fe5d5a" at bounding box center [587, 231] width 176 height 37
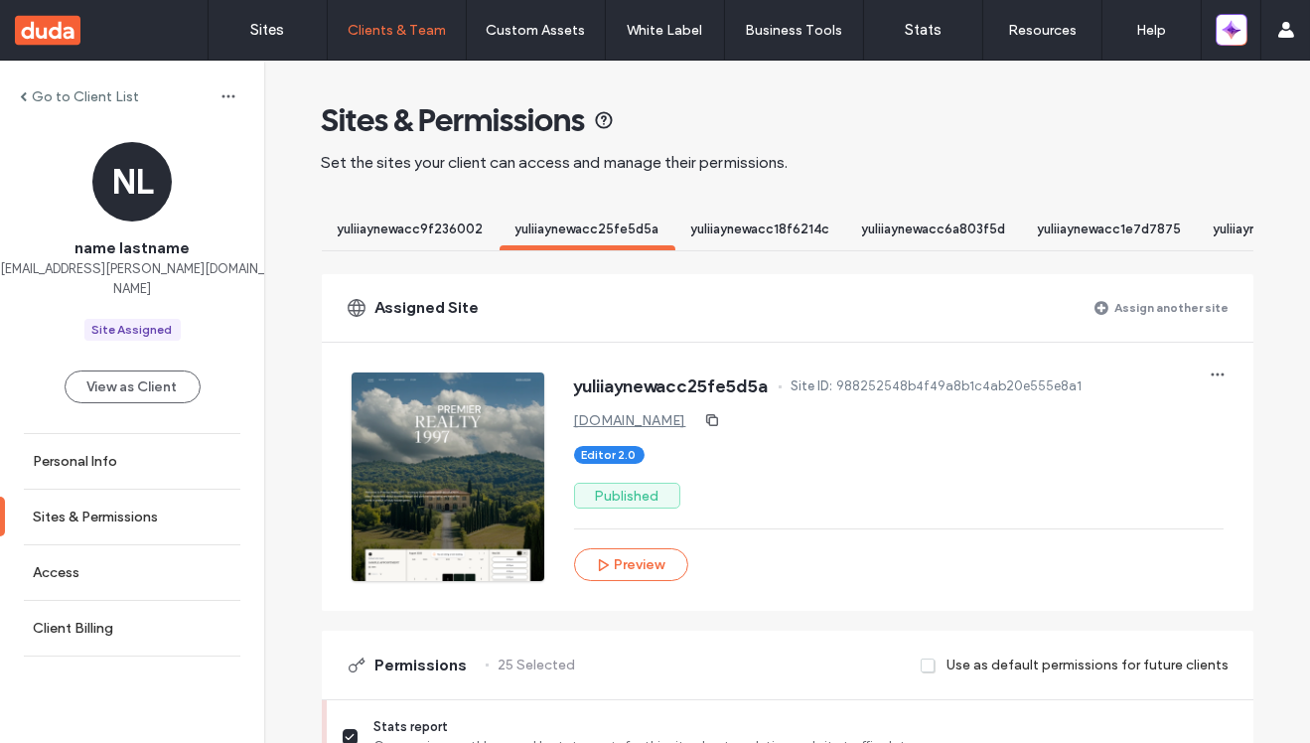
click at [572, 232] on span "yuliiaynewacc25fe5d5a" at bounding box center [587, 228] width 144 height 15
click at [713, 222] on span "yuliiaynewacc18f6214c" at bounding box center [760, 228] width 139 height 15
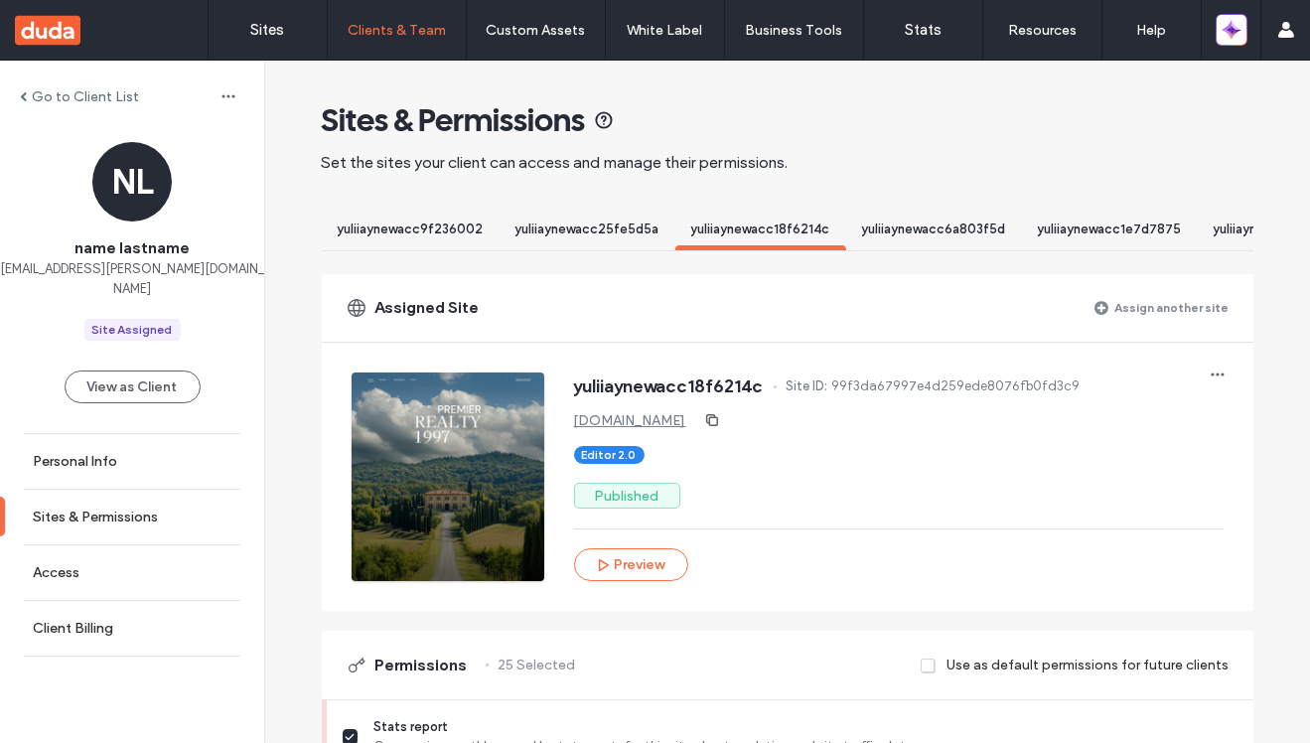
click at [913, 239] on div "yuliiaynewacc6a803f5d" at bounding box center [934, 231] width 176 height 37
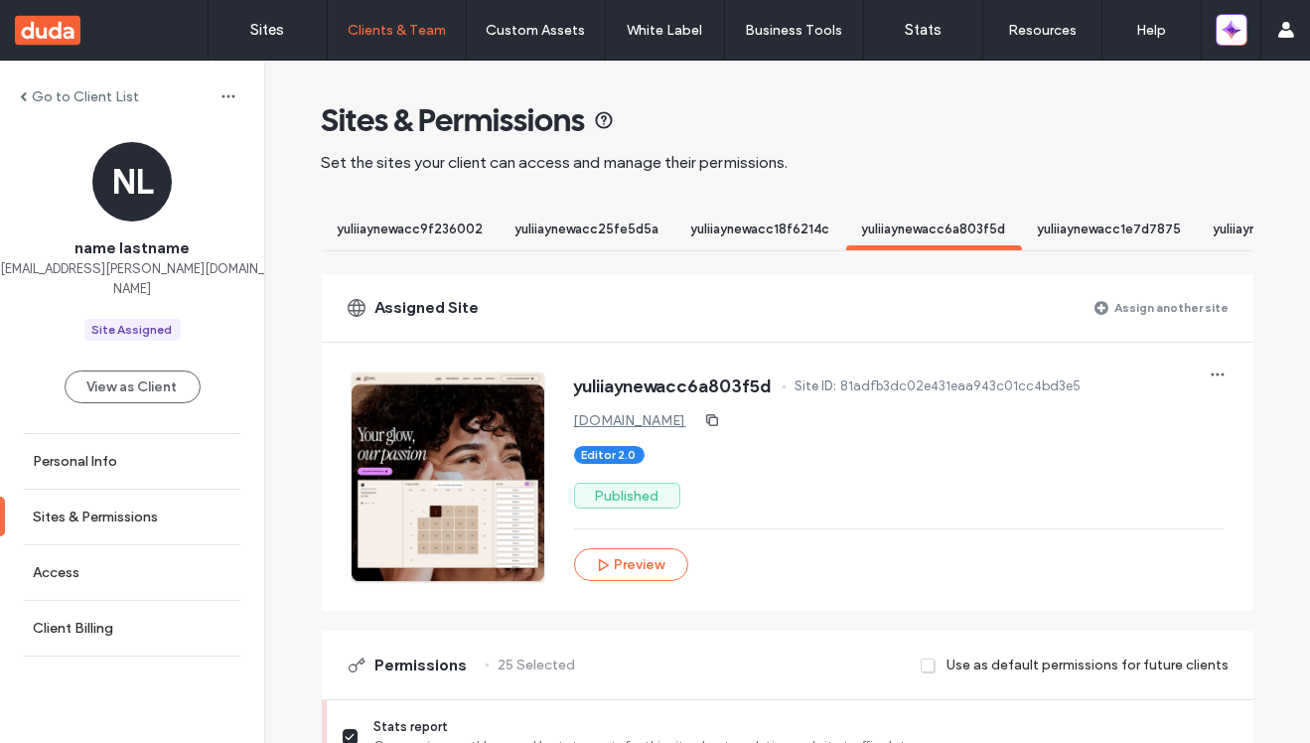
click at [1072, 218] on div "yuliiaynewacc1e7d7875" at bounding box center [1110, 231] width 176 height 37
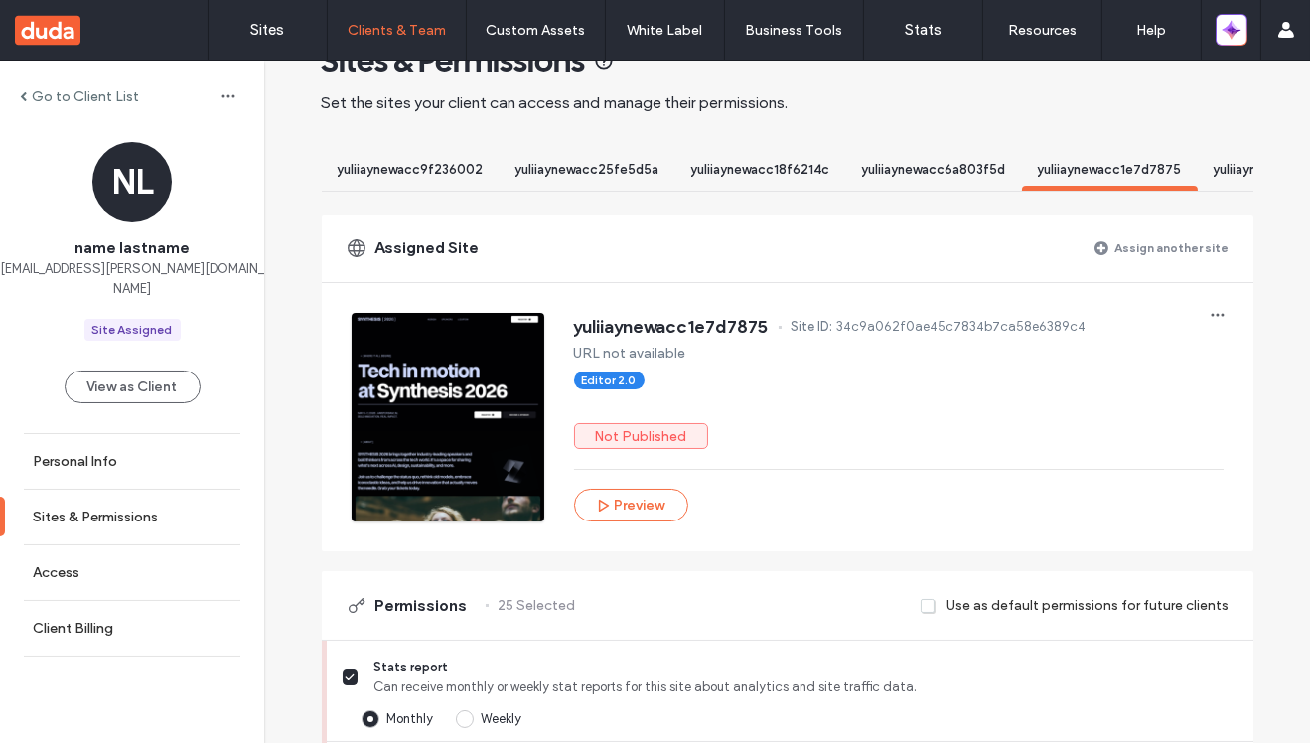
scroll to position [67, 0]
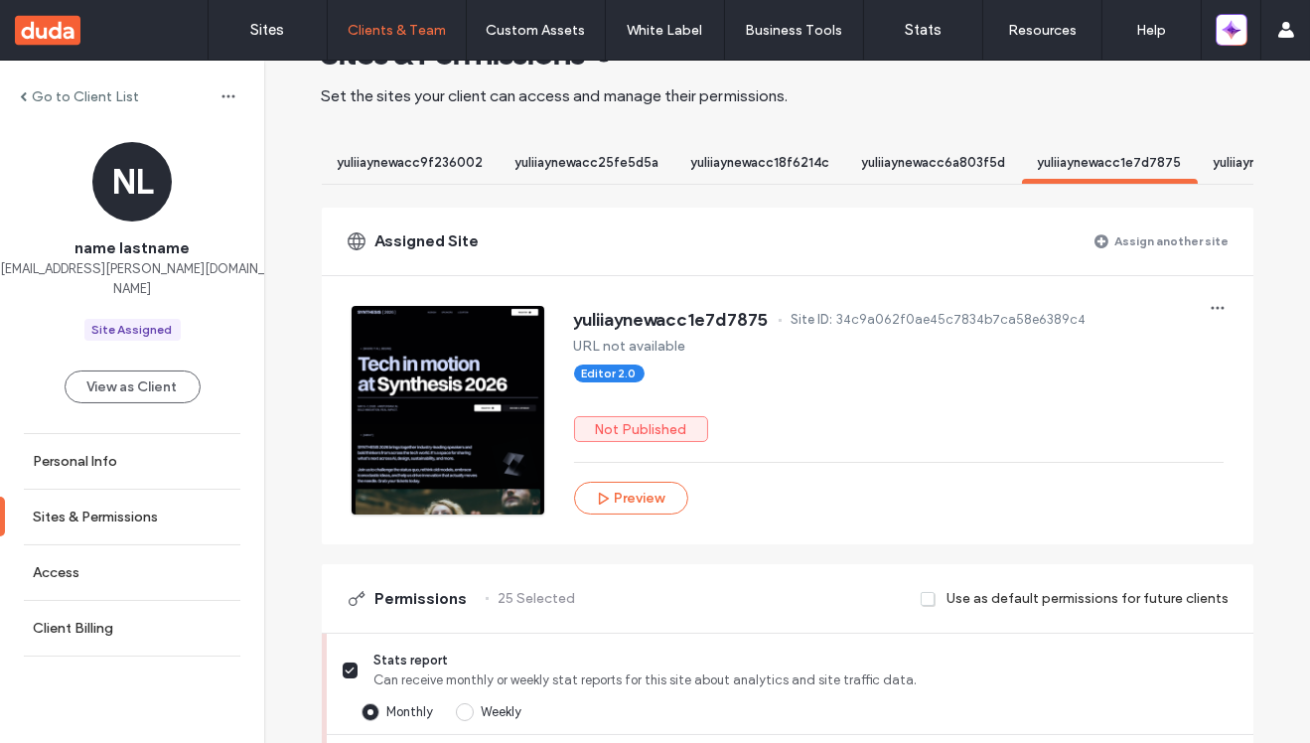
click at [938, 159] on span "yuliiaynewacc6a803f5d" at bounding box center [934, 162] width 144 height 15
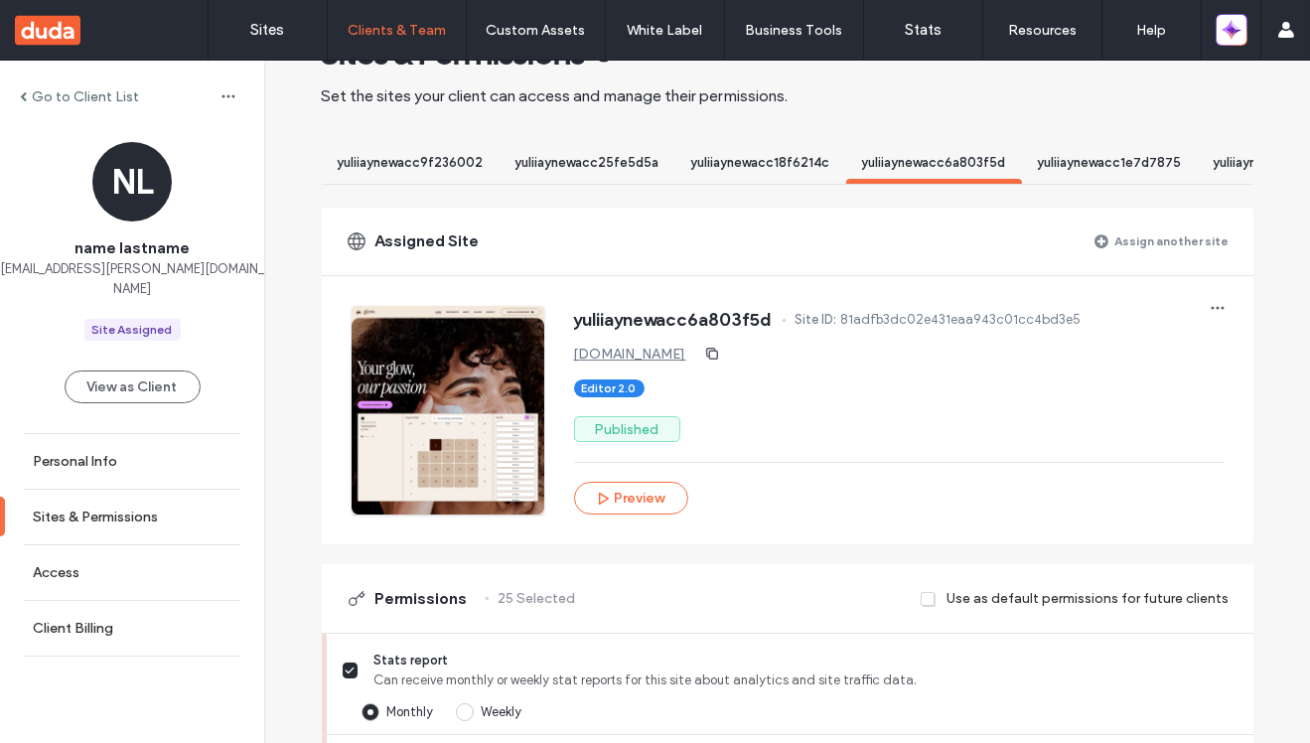
click at [1065, 164] on span "yuliiaynewacc1e7d7875" at bounding box center [1110, 162] width 144 height 15
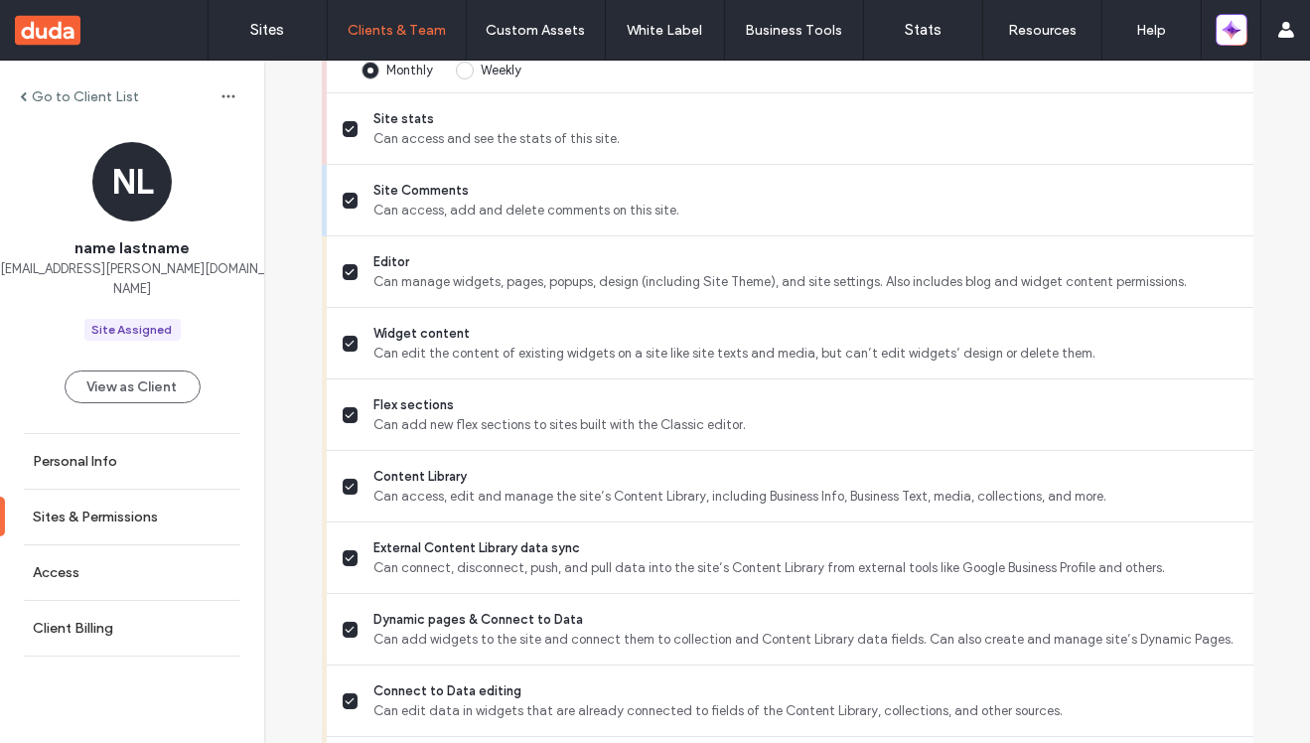
scroll to position [389, 0]
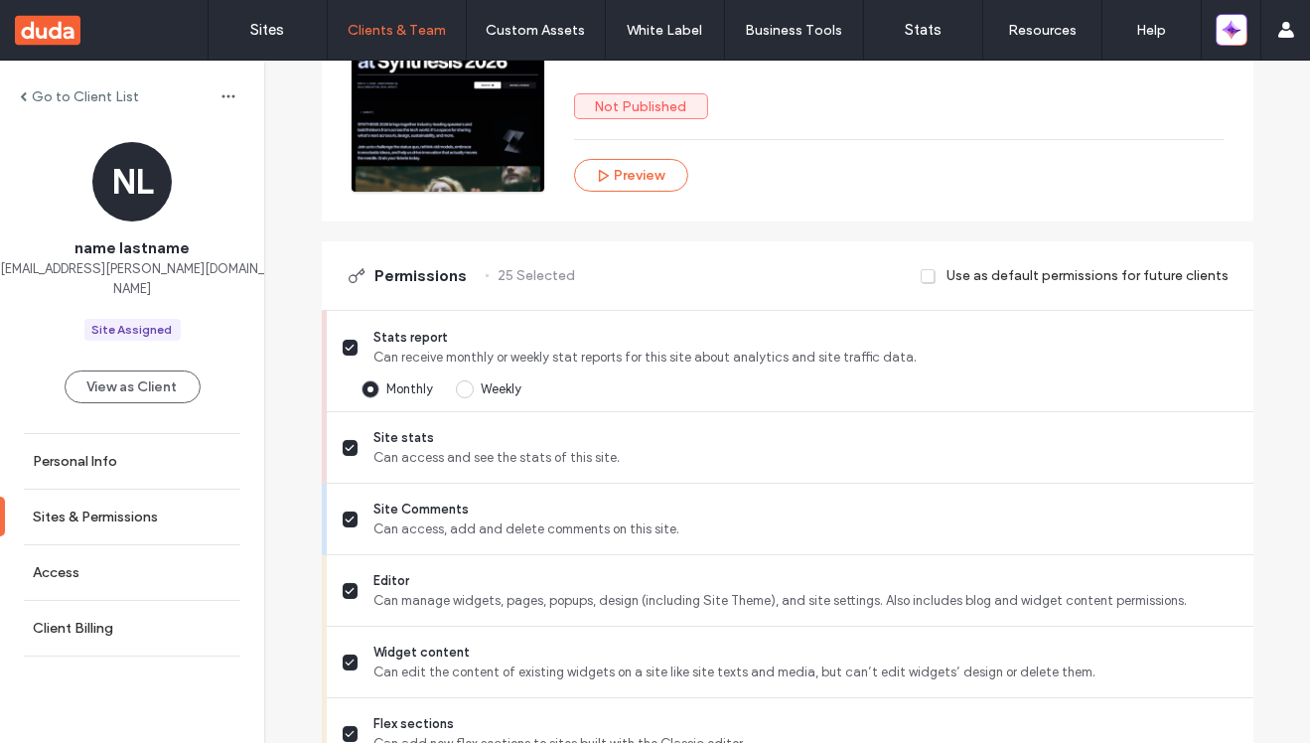
click at [85, 97] on label "Go to Client List" at bounding box center [85, 96] width 107 height 17
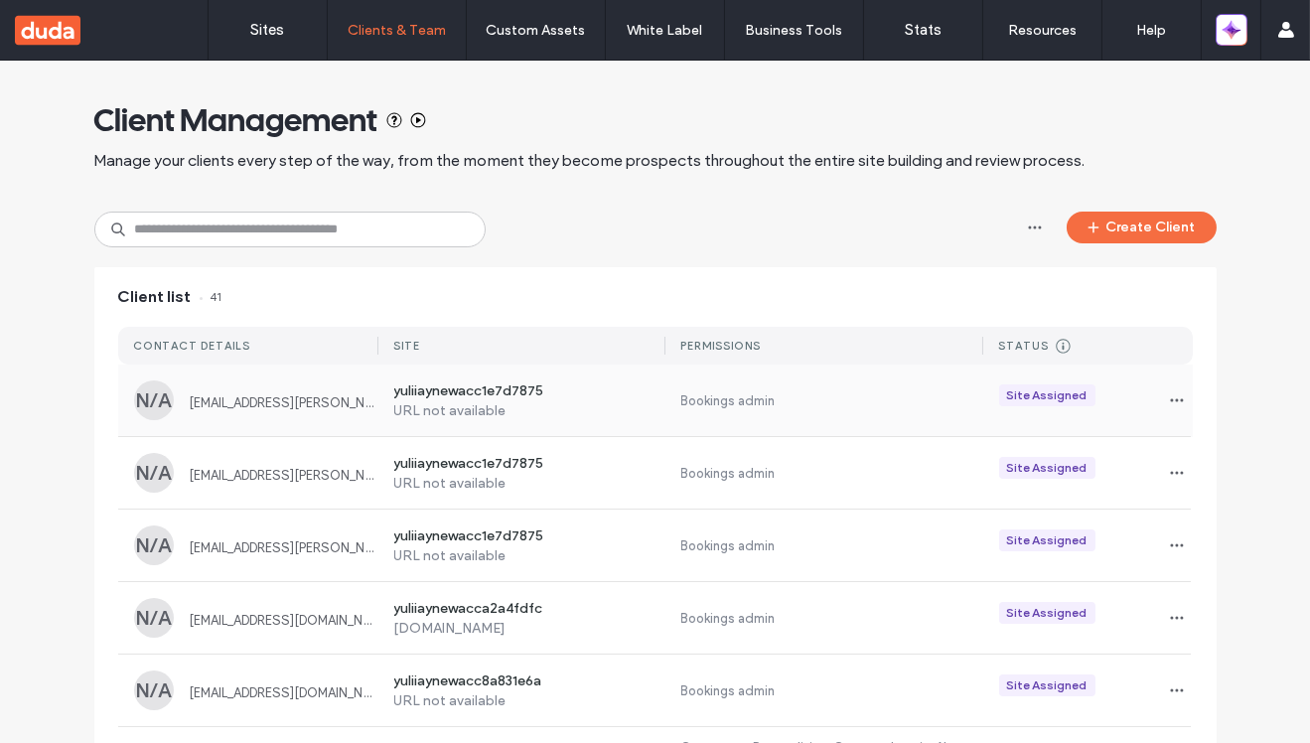
click at [583, 406] on label "URL not available" at bounding box center [530, 410] width 272 height 17
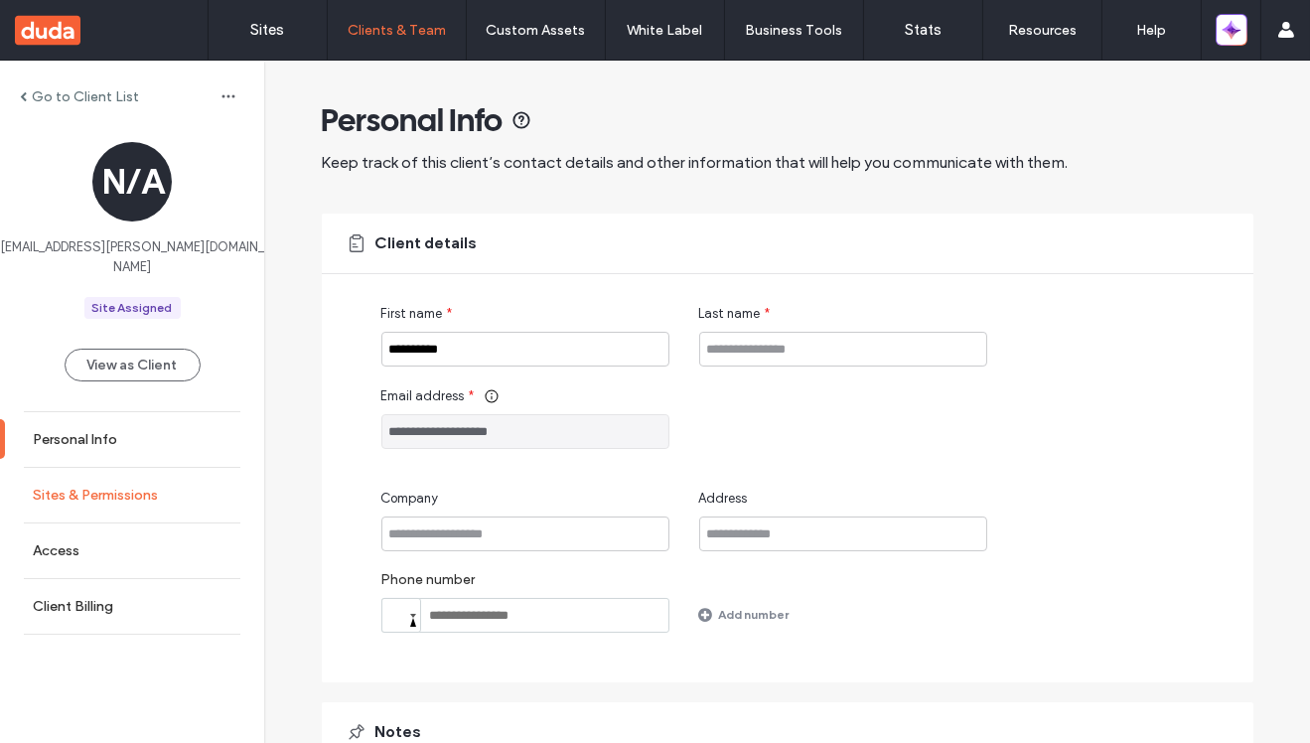
click at [189, 468] on link "Sites & Permissions" at bounding box center [132, 495] width 264 height 55
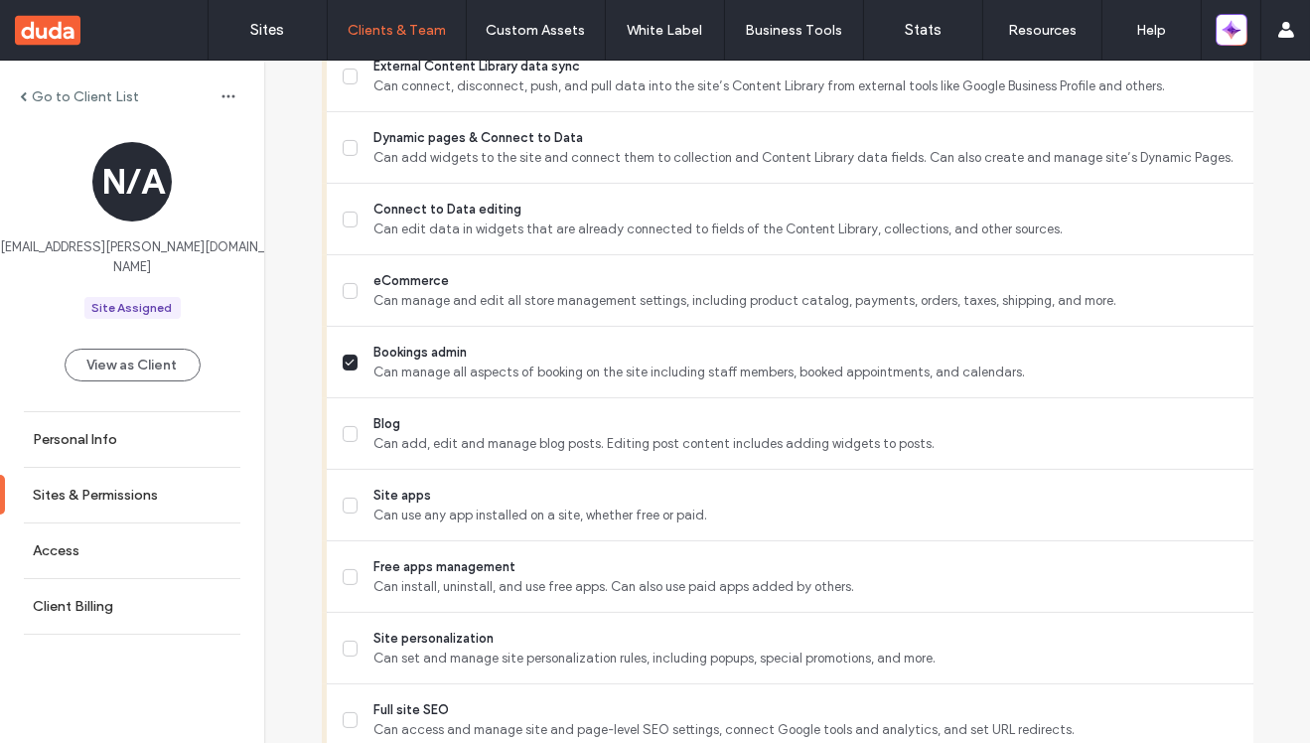
scroll to position [1115, 0]
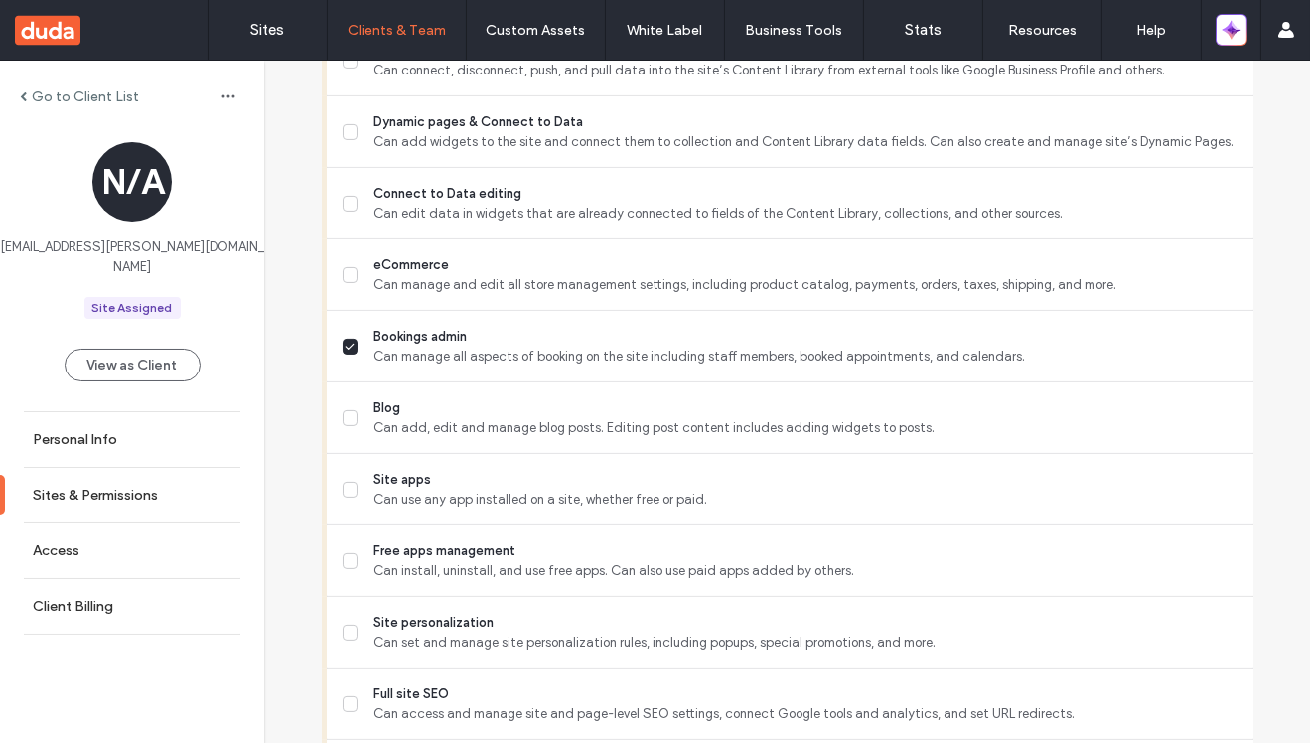
click at [89, 104] on div "Go to Client List" at bounding box center [132, 96] width 264 height 32
click at [90, 90] on label "Go to Client List" at bounding box center [85, 96] width 107 height 17
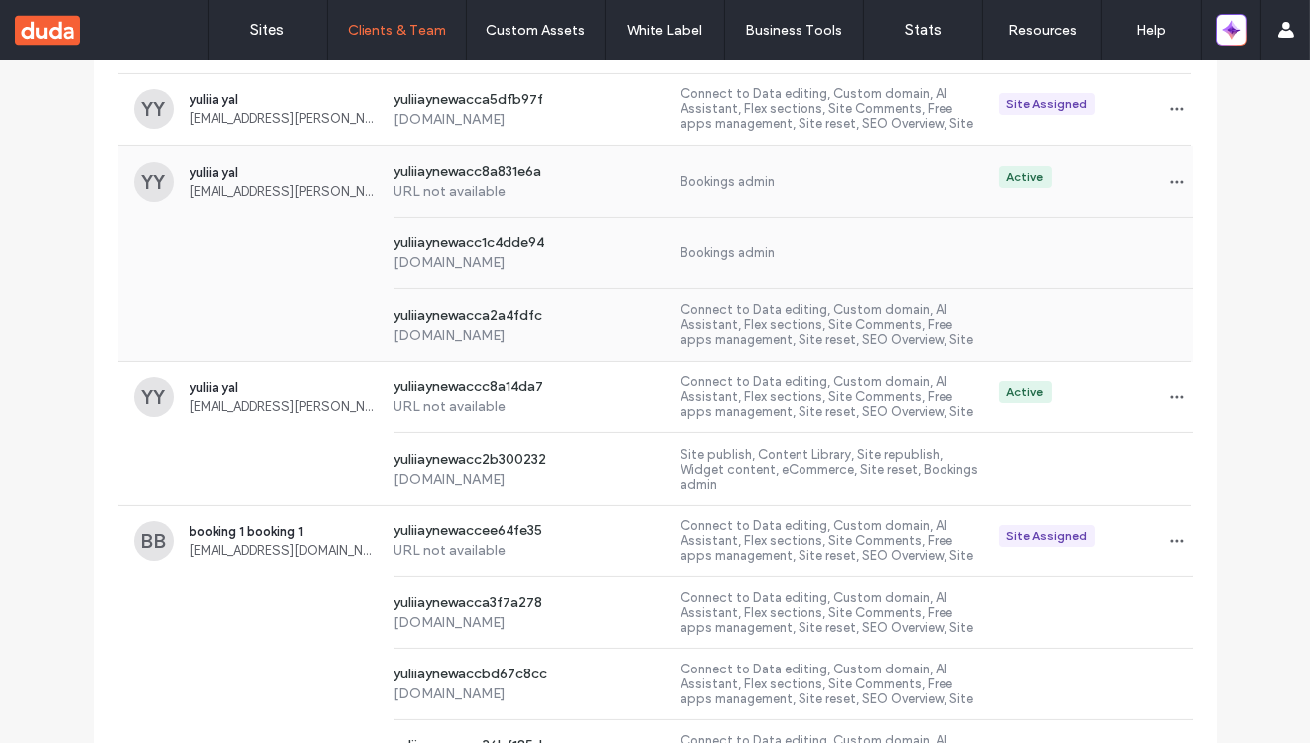
scroll to position [597, 0]
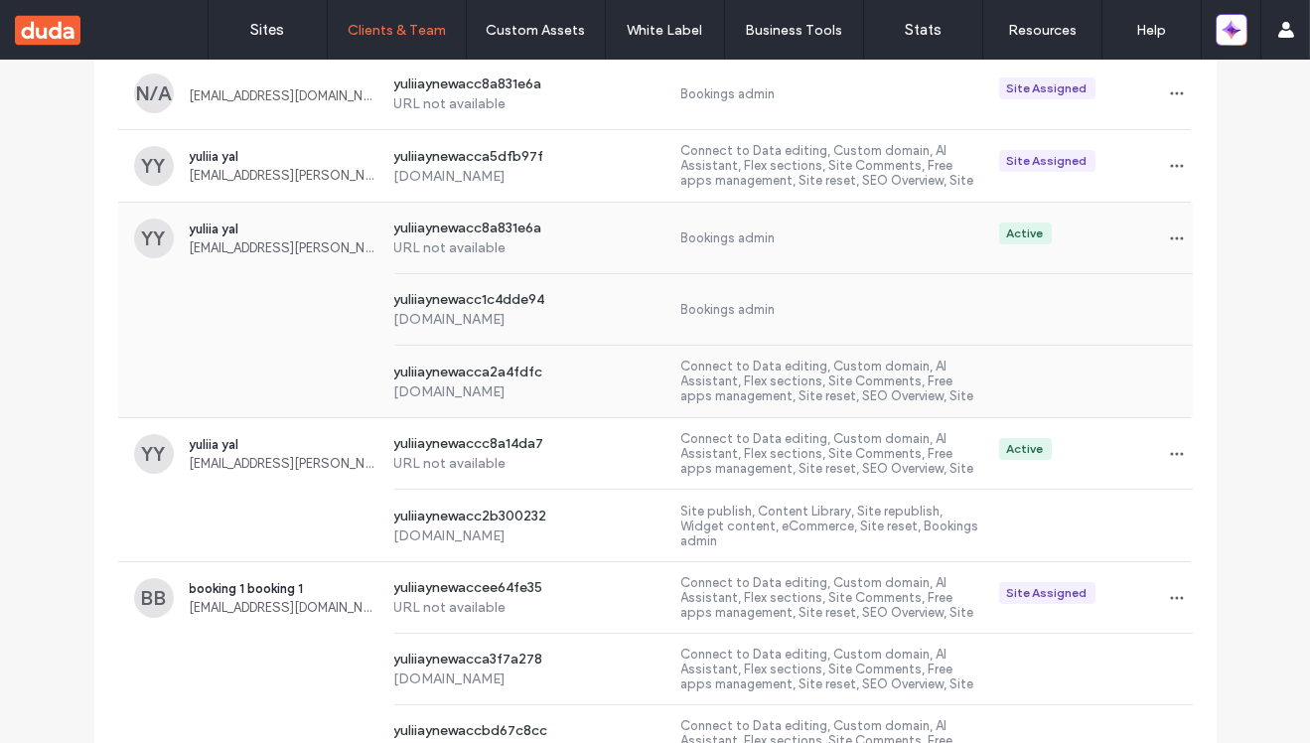
click at [203, 258] on div "YY yuliia yal yuliia+51@duda.co yuliiaynewacc8a831e6a URL not available Booking…" at bounding box center [655, 238] width 1074 height 71
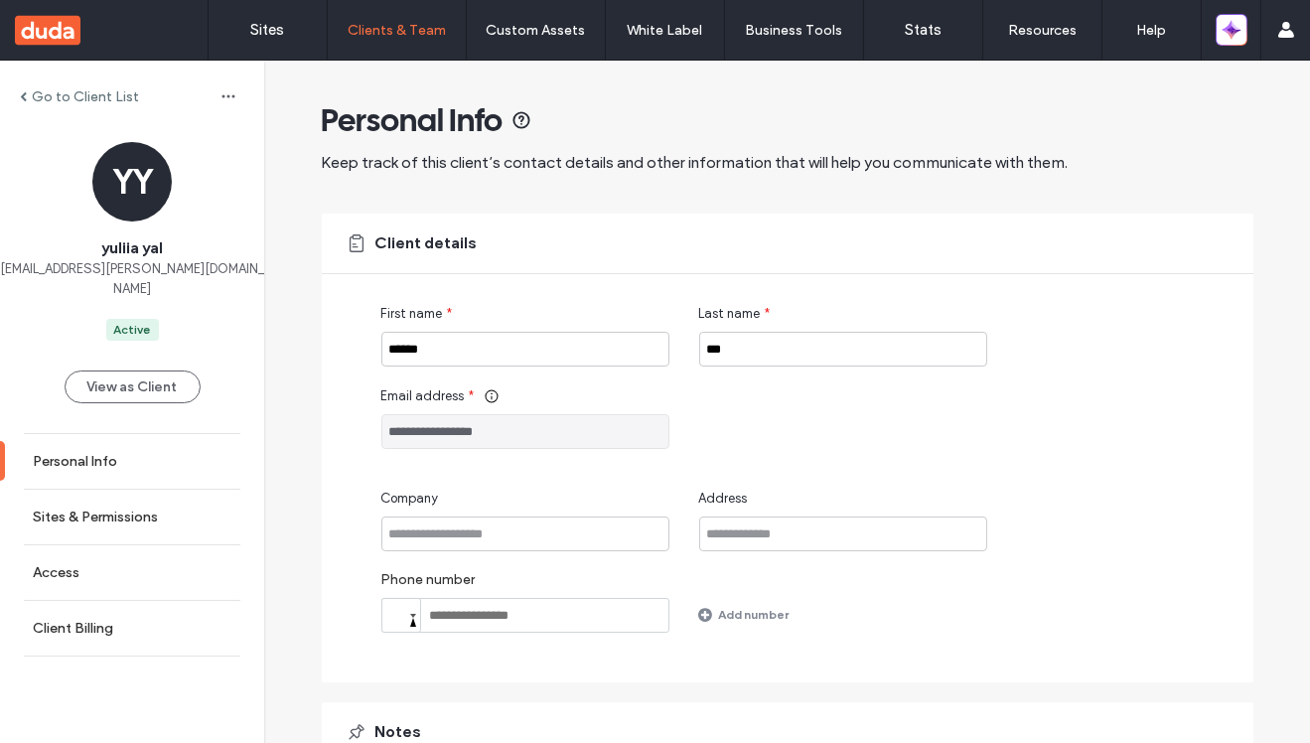
click at [477, 434] on input "**********" at bounding box center [525, 431] width 288 height 35
click at [110, 79] on div "Go to Client List YY yuliia yal yuliia+51@duda.co Active View as Client Persona…" at bounding box center [132, 402] width 264 height 683
click at [110, 90] on label "Go to Client List" at bounding box center [85, 96] width 107 height 17
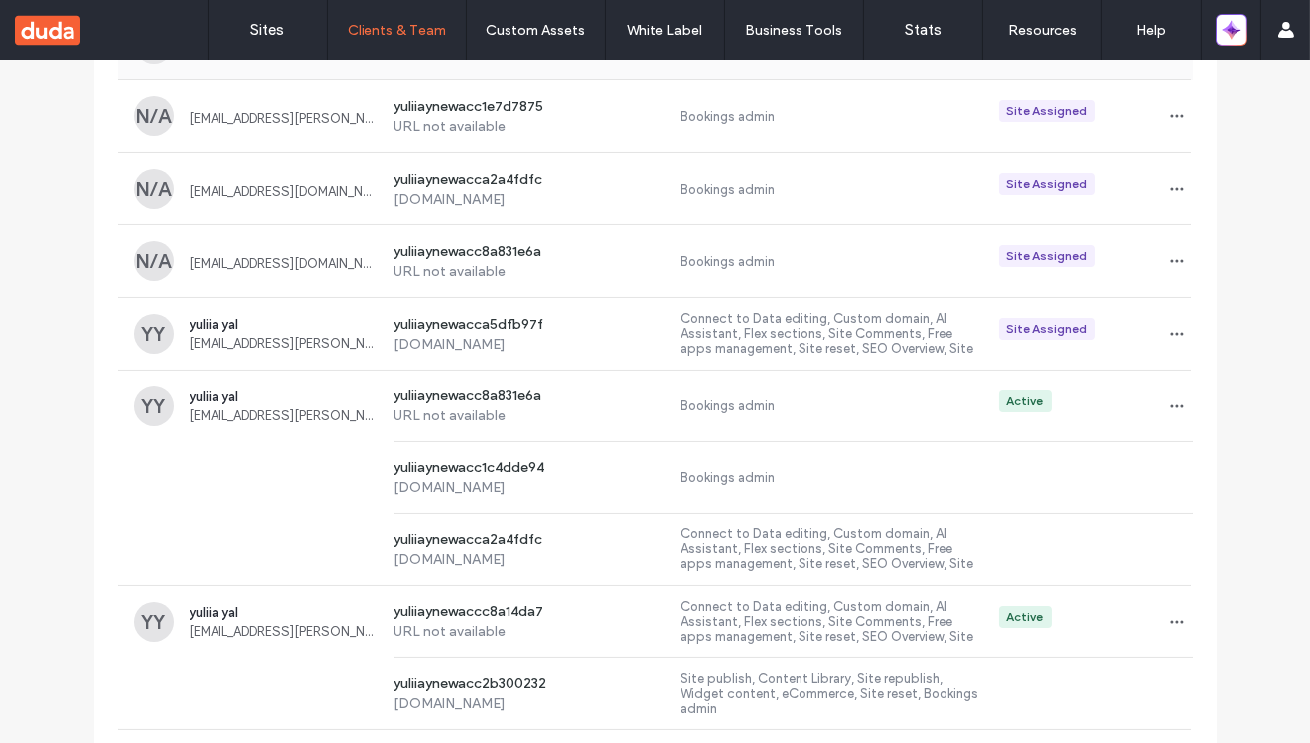
scroll to position [629, 0]
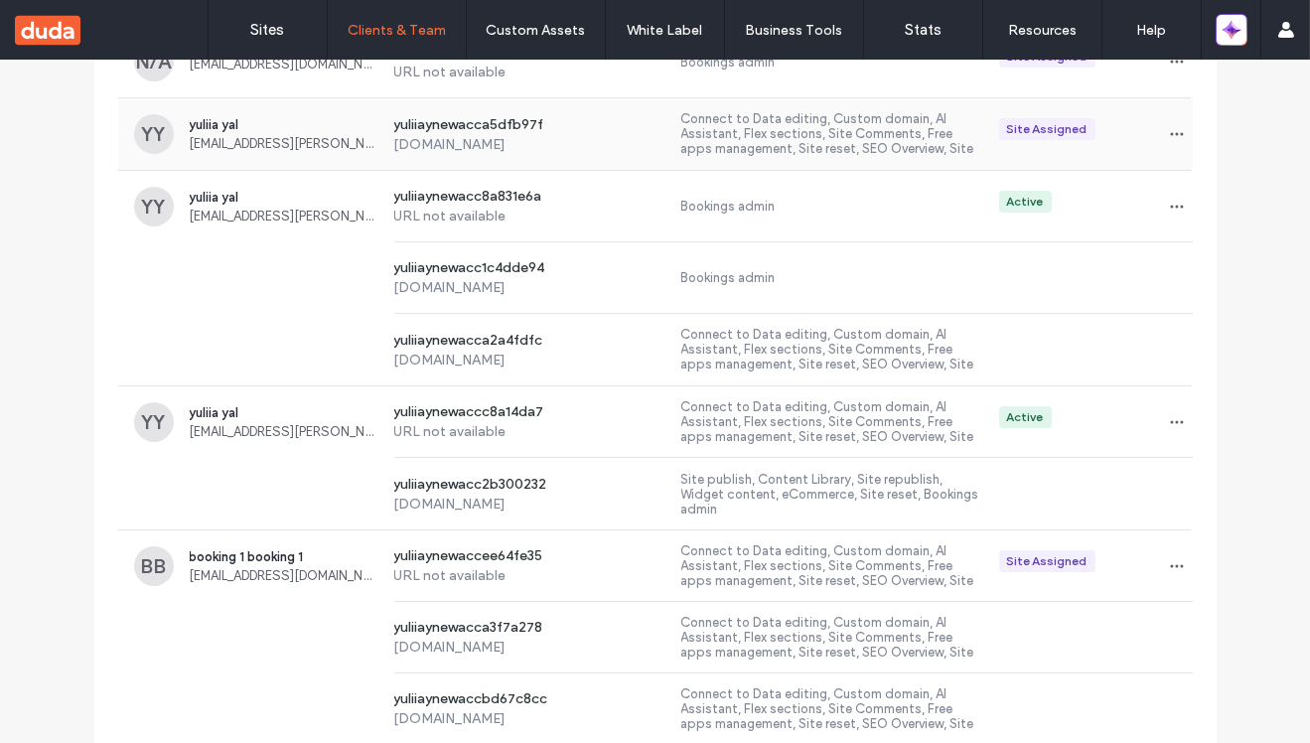
click at [273, 137] on span "yuliia+sdf@duda.co" at bounding box center [284, 143] width 189 height 15
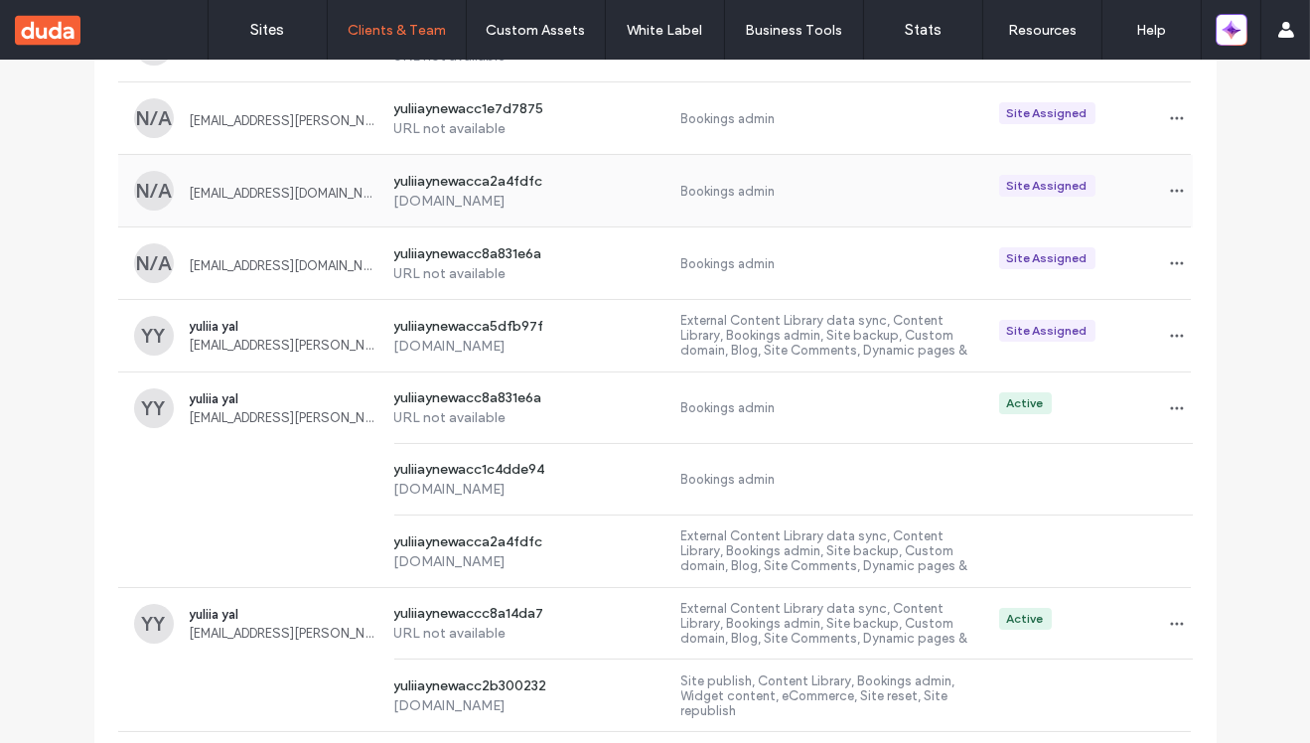
scroll to position [447, 0]
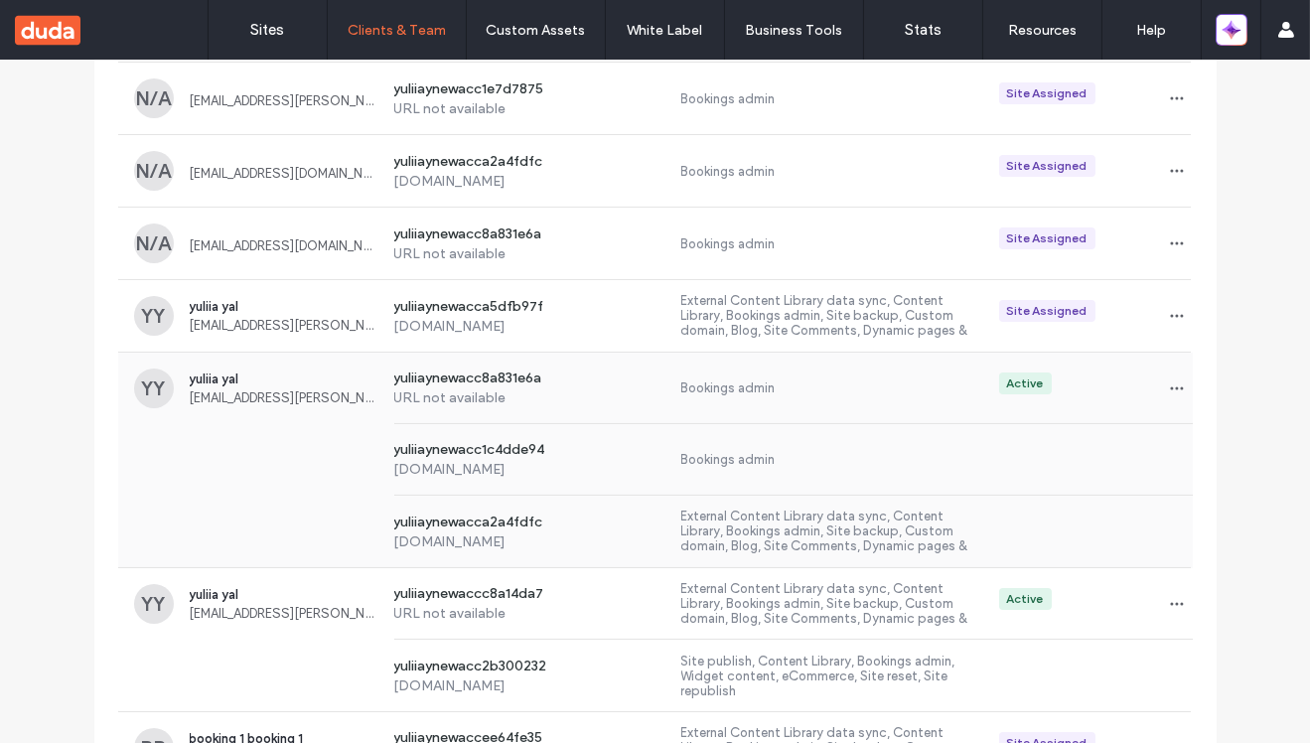
click at [306, 400] on span "yuliia+51@duda.co" at bounding box center [284, 397] width 189 height 15
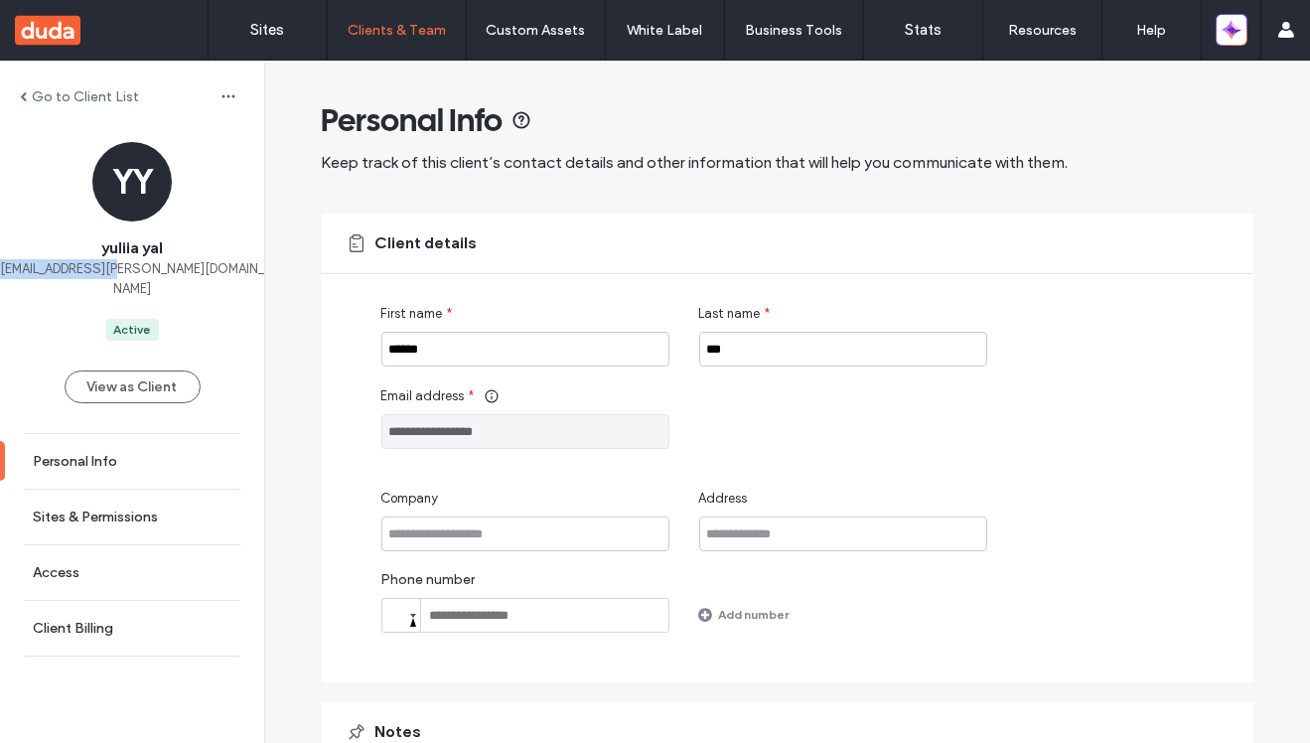
drag, startPoint x: 181, startPoint y: 266, endPoint x: 66, endPoint y: 266, distance: 115.2
click at [66, 266] on div "YY yuliia yal yuliia+51@duda.co Active" at bounding box center [132, 241] width 264 height 199
copy span "yuliia+51@duda.co"
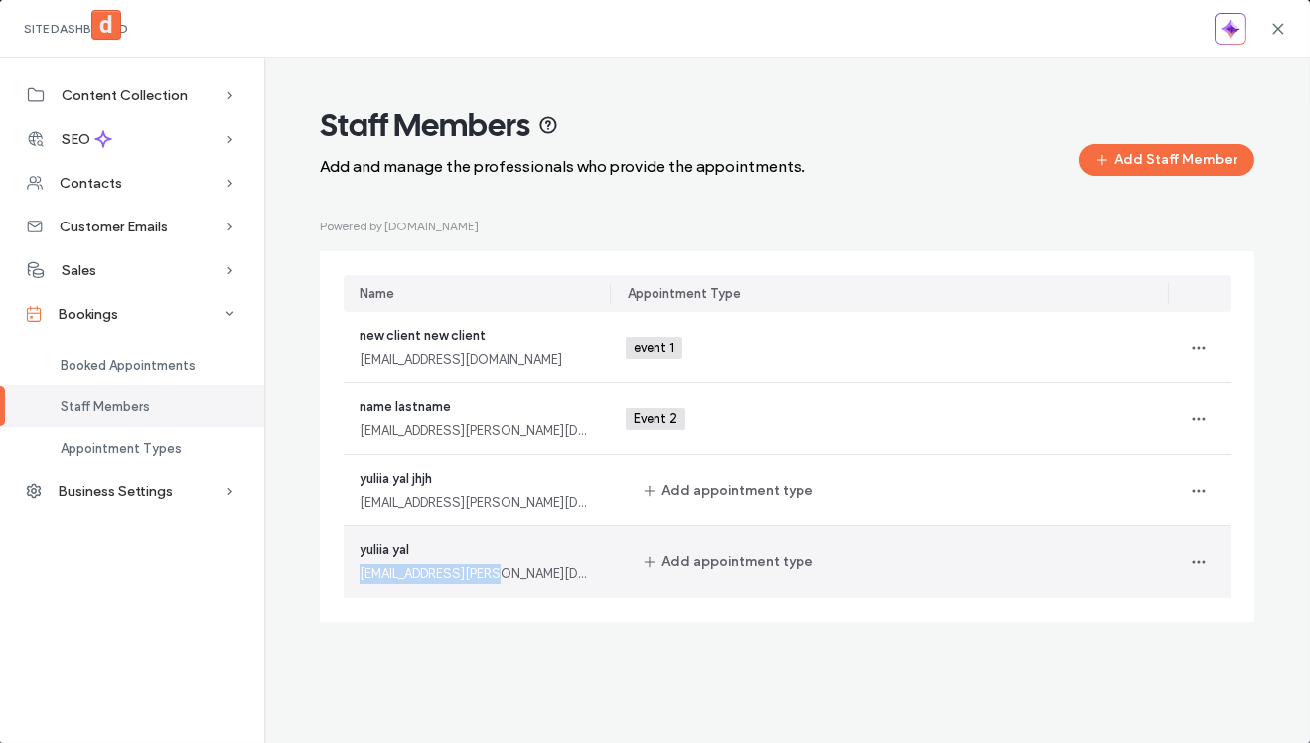
drag, startPoint x: 498, startPoint y: 574, endPoint x: 360, endPoint y: 579, distance: 138.1
click at [360, 579] on div "[EMAIL_ADDRESS][PERSON_NAME][DOMAIN_NAME]" at bounding box center [476, 574] width 234 height 20
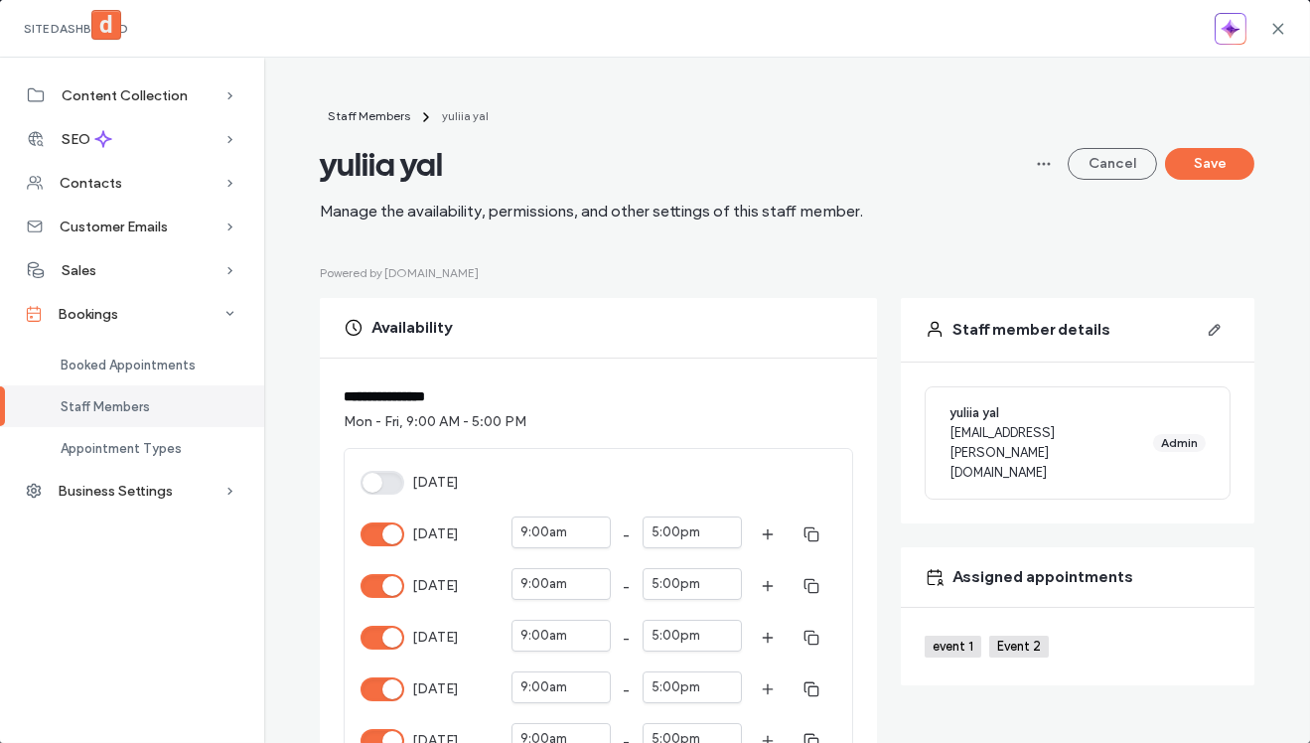
click at [1025, 432] on span "[EMAIL_ADDRESS][PERSON_NAME][DOMAIN_NAME]" at bounding box center [1047, 453] width 196 height 60
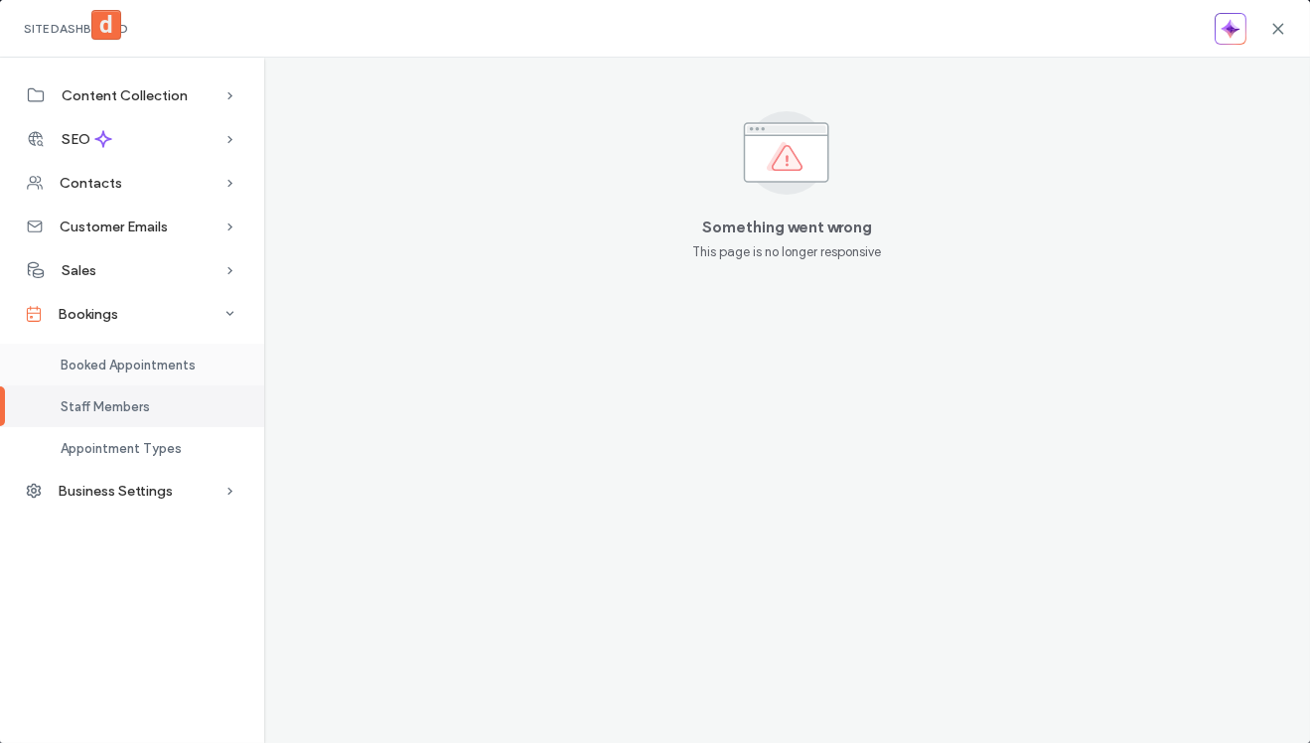
click at [144, 371] on span "Booked Appointments" at bounding box center [128, 364] width 135 height 15
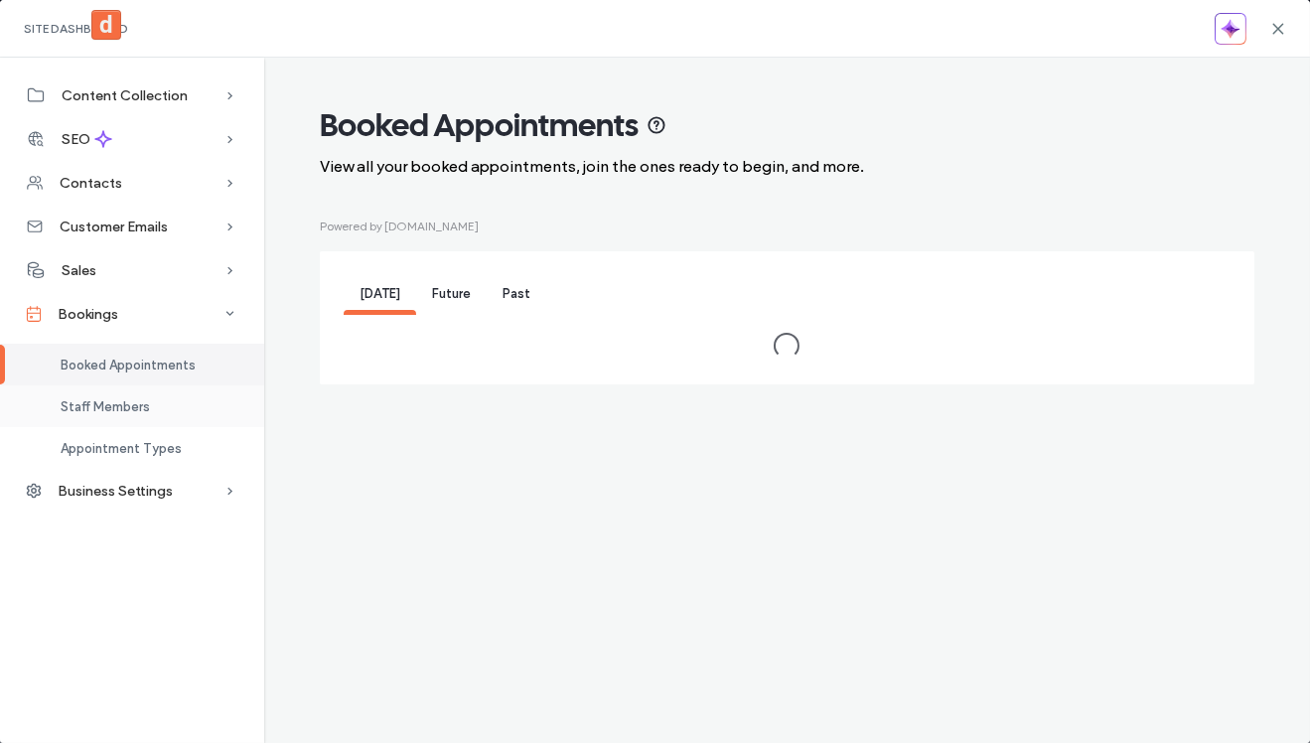
click at [110, 409] on span "Staff Members" at bounding box center [105, 406] width 89 height 15
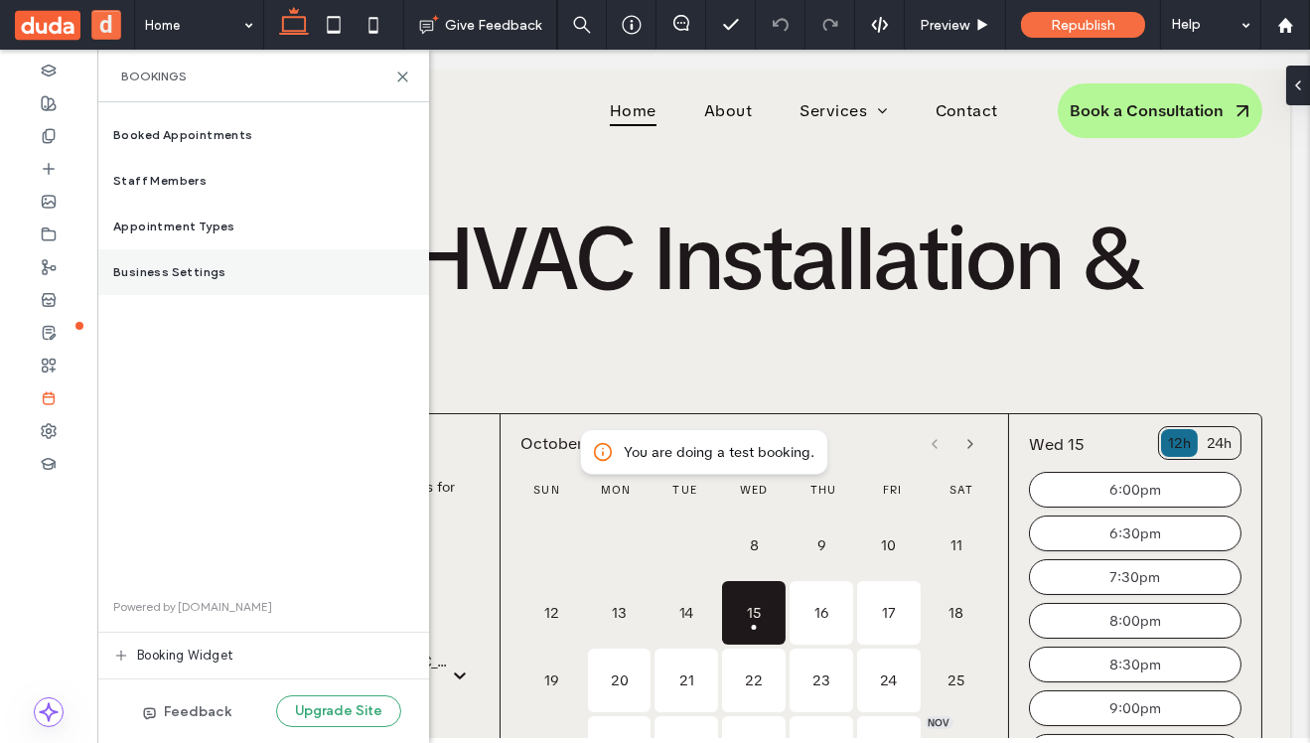
click at [213, 273] on span "Business Settings" at bounding box center [169, 272] width 113 height 18
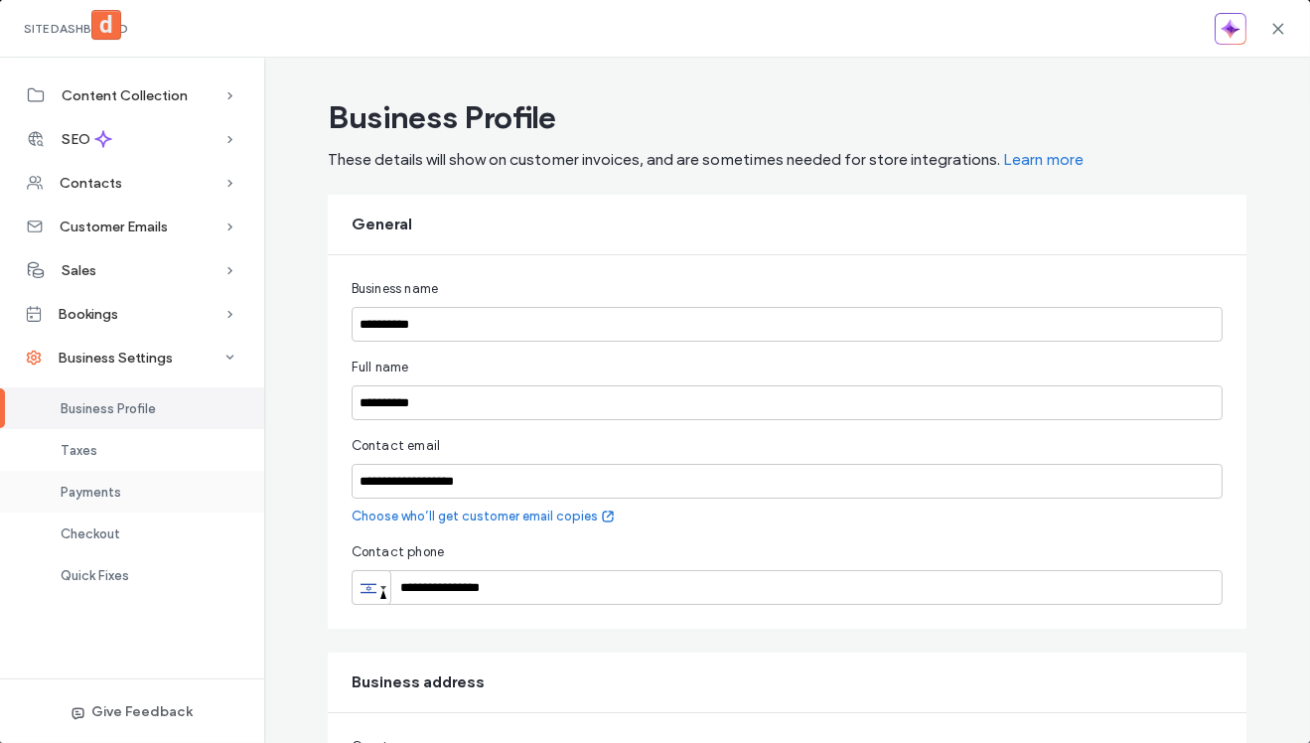
click at [136, 489] on div "Payments" at bounding box center [132, 492] width 264 height 42
